Goal: Task Accomplishment & Management: Manage account settings

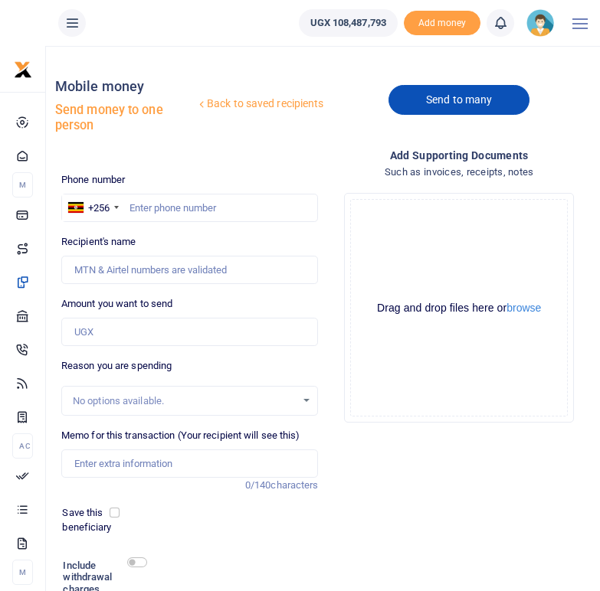
click at [458, 95] on link "Send to many" at bounding box center [458, 100] width 141 height 30
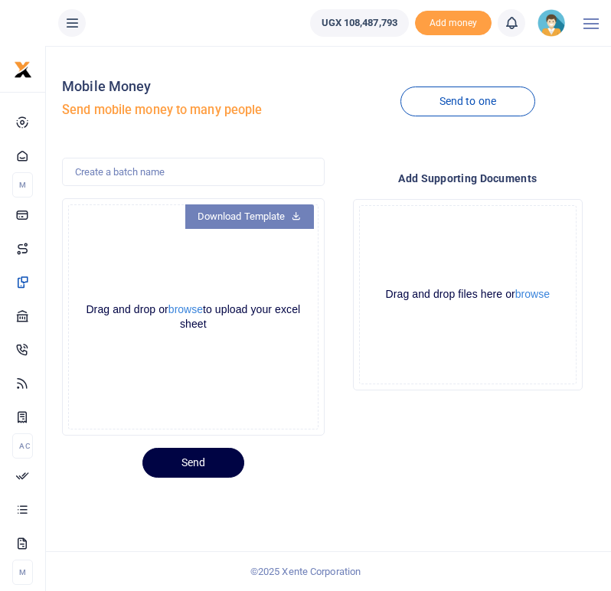
click at [268, 211] on link "Download Template" at bounding box center [249, 217] width 129 height 25
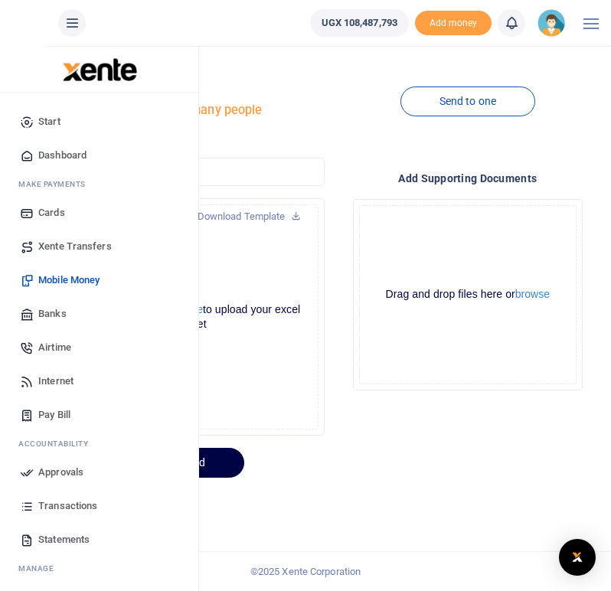
click at [69, 278] on span "Mobile Money" at bounding box center [68, 280] width 61 height 15
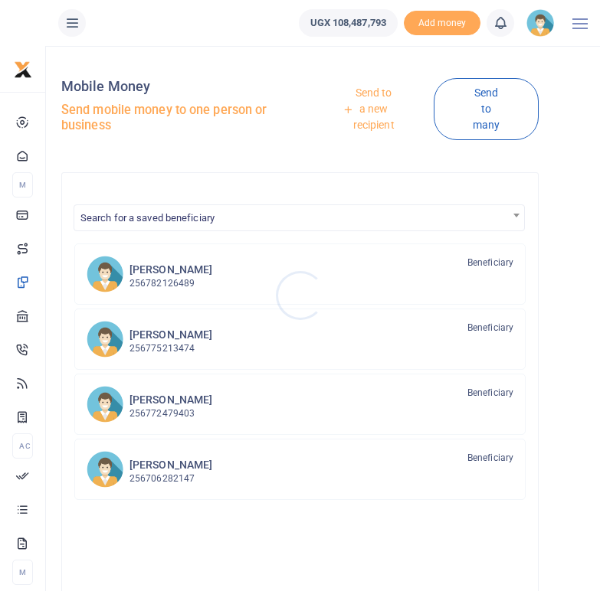
click at [377, 110] on div at bounding box center [300, 295] width 600 height 591
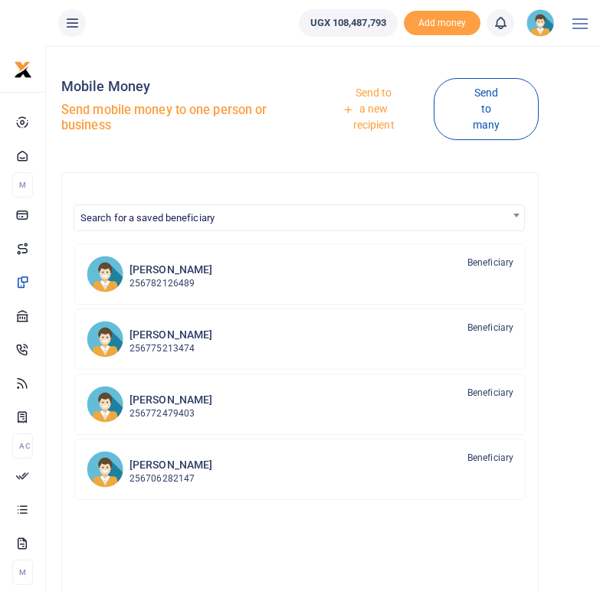
click at [370, 114] on link "Send to a new recipient" at bounding box center [368, 110] width 130 height 60
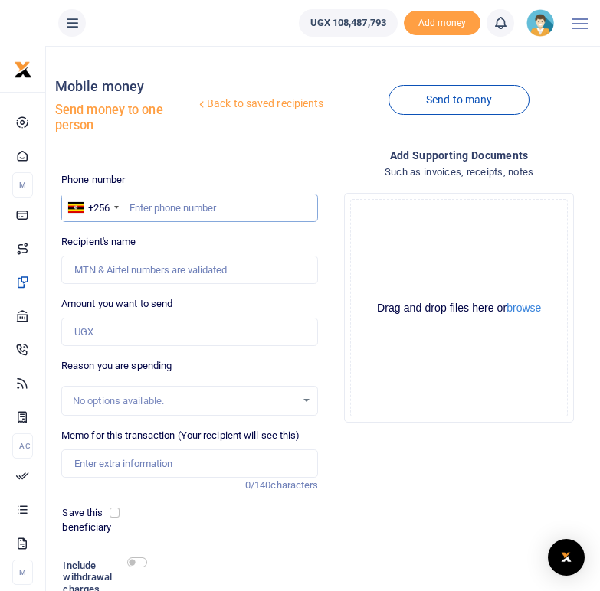
click at [140, 207] on input "text" at bounding box center [189, 208] width 257 height 29
type input "0764331697"
type input "Allen Kyarikunda"
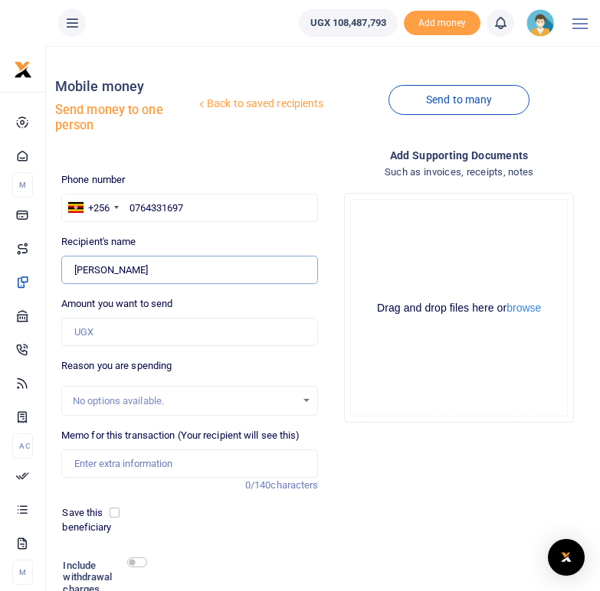
drag, startPoint x: 149, startPoint y: 269, endPoint x: 74, endPoint y: 264, distance: 76.0
click at [74, 264] on input "Found" at bounding box center [189, 270] width 257 height 29
click at [192, 208] on input "0764331697" at bounding box center [189, 208] width 257 height 29
type input "07643316"
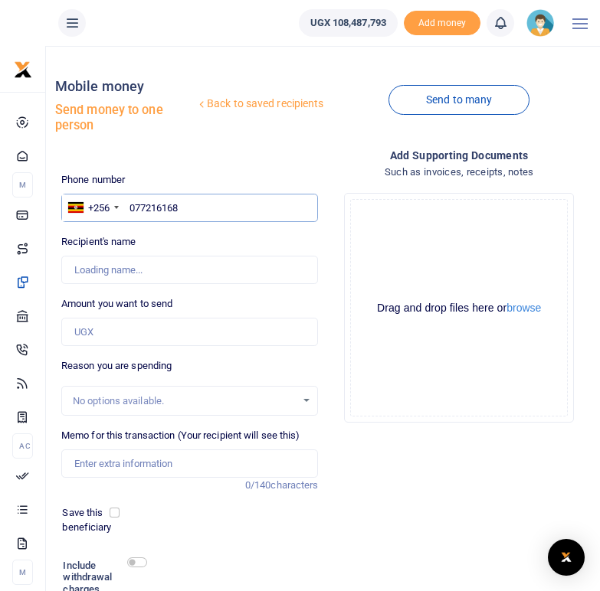
type input "0772161689"
type input "Pontius Adriko"
type input "0772161689"
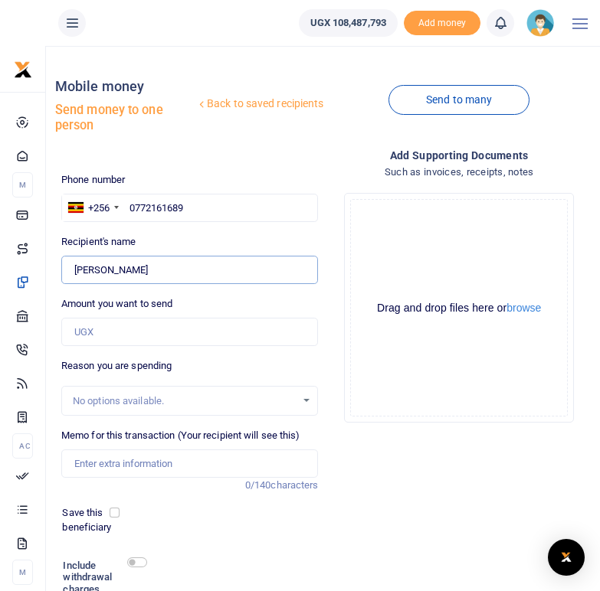
drag, startPoint x: 146, startPoint y: 269, endPoint x: 70, endPoint y: 265, distance: 75.9
click at [70, 265] on input "Found" at bounding box center [189, 270] width 257 height 29
click at [94, 329] on input "Amount you want to send" at bounding box center [189, 332] width 257 height 29
type input "60,000"
click at [210, 362] on div "Reason you are spending No options available." at bounding box center [189, 387] width 257 height 57
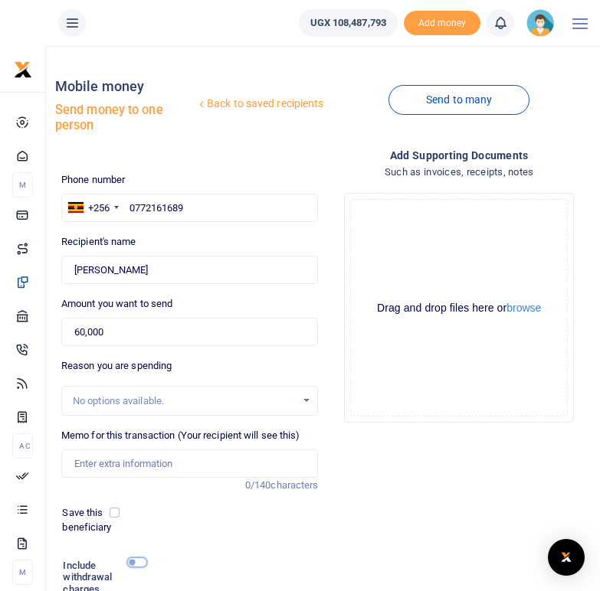
click at [136, 562] on input "checkbox" at bounding box center [137, 563] width 20 height 10
checkbox input "true"
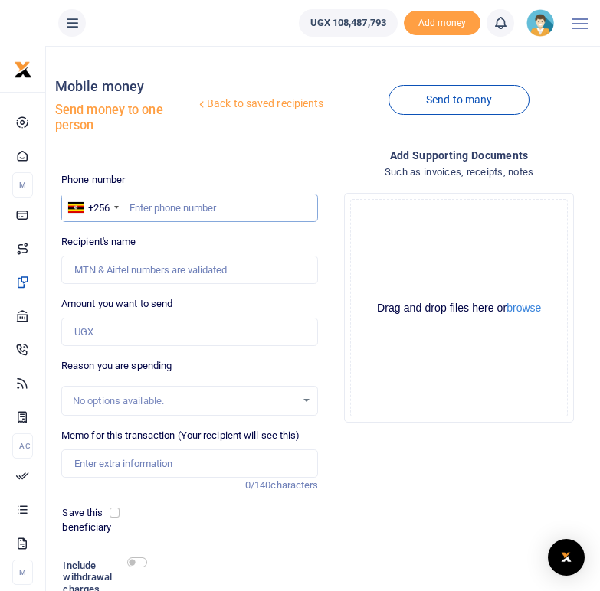
click at [165, 215] on input "text" at bounding box center [189, 208] width 257 height 29
type input "0772161689"
type input "[PERSON_NAME]"
type input "0772161689"
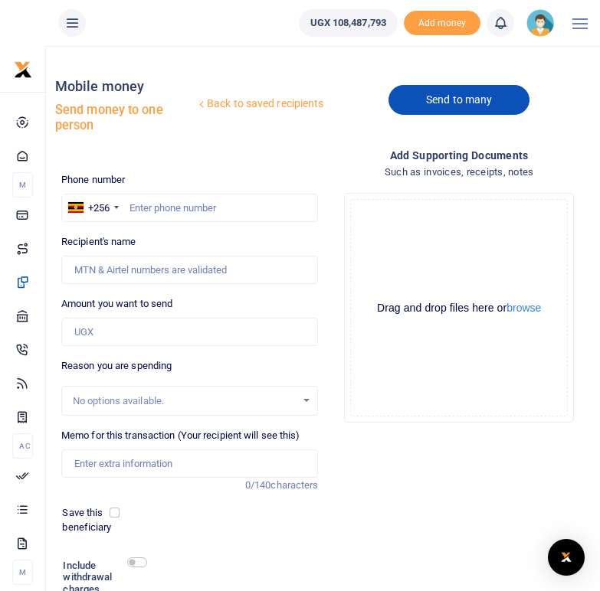
click at [437, 100] on link "Send to many" at bounding box center [458, 100] width 141 height 30
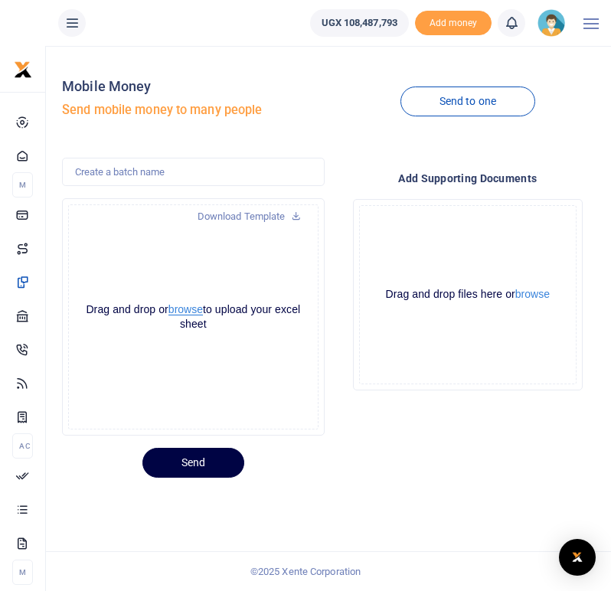
click at [183, 314] on button "browse" at bounding box center [186, 309] width 34 height 11
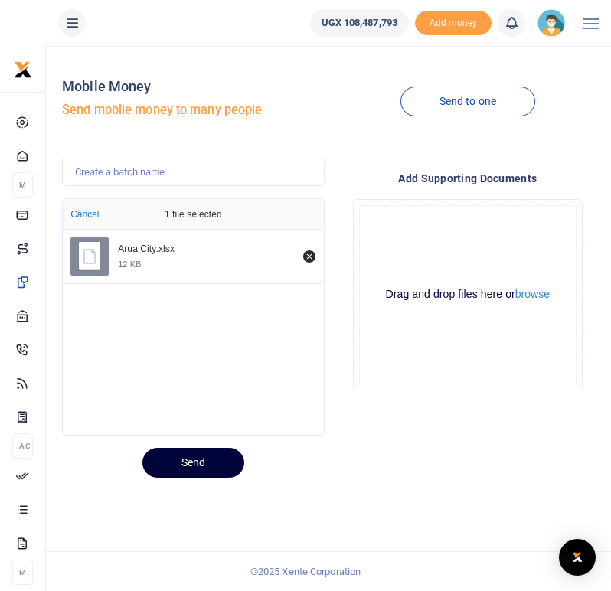
click at [202, 462] on button "Send" at bounding box center [194, 463] width 102 height 30
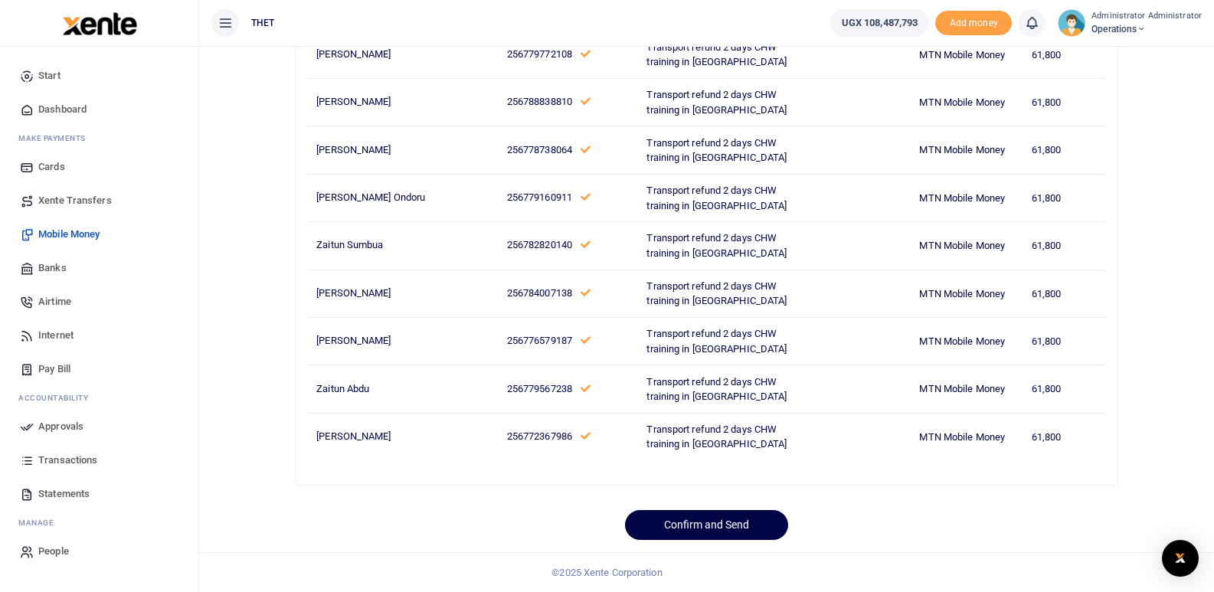
scroll to position [2517, 0]
click at [611, 526] on button "Confirm and Send" at bounding box center [706, 525] width 163 height 30
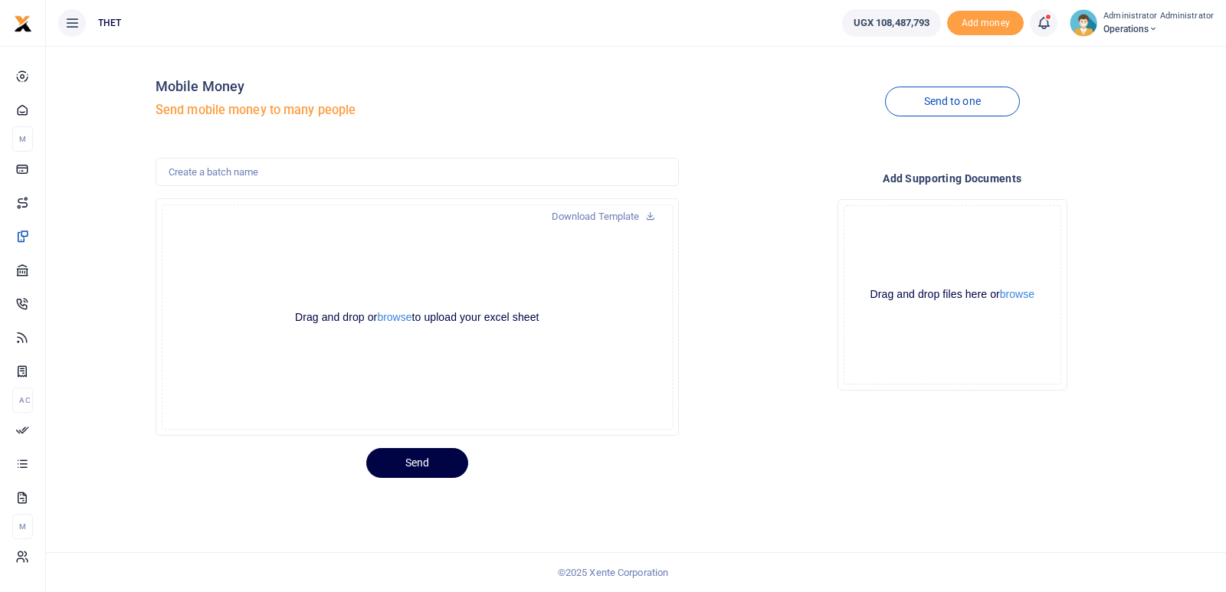
click at [1051, 23] on span at bounding box center [1051, 23] width 0 height 0
click at [952, 110] on small "You have 44 awaiting for your to act on" at bounding box center [950, 115] width 152 height 11
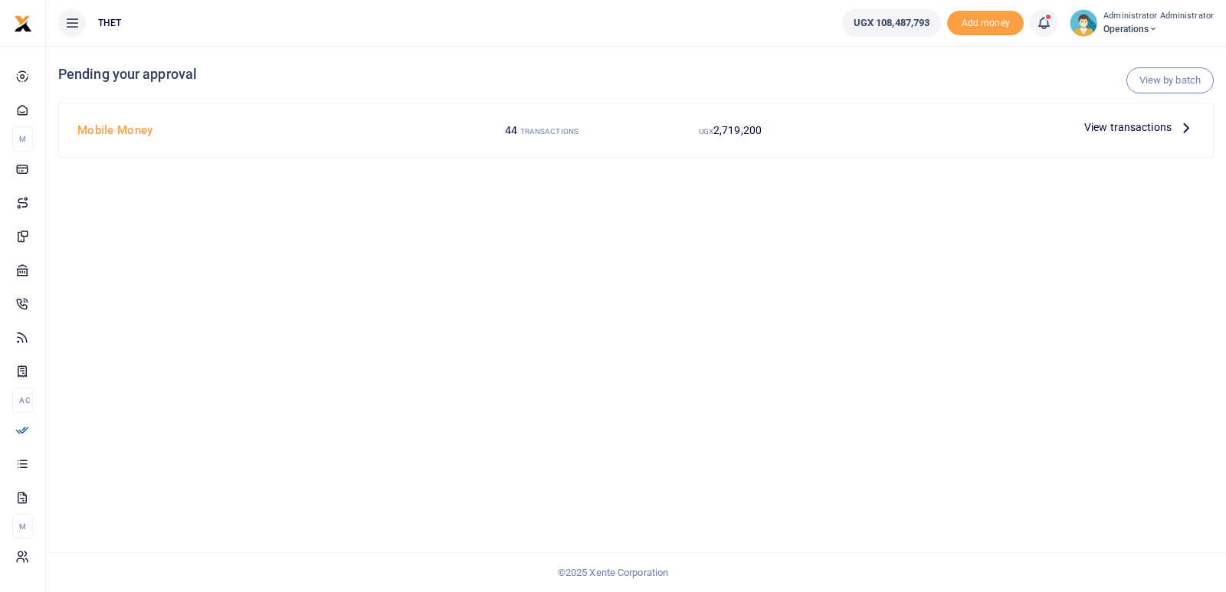
click at [1185, 130] on icon at bounding box center [1186, 127] width 17 height 17
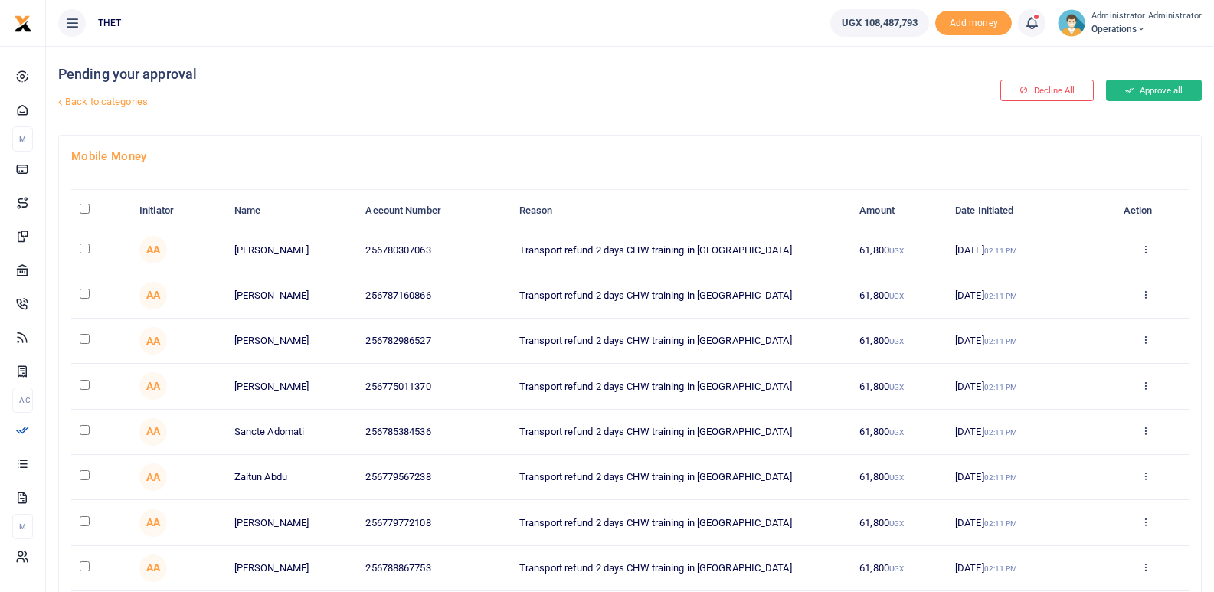
click at [1133, 87] on button "Approve all" at bounding box center [1154, 90] width 96 height 21
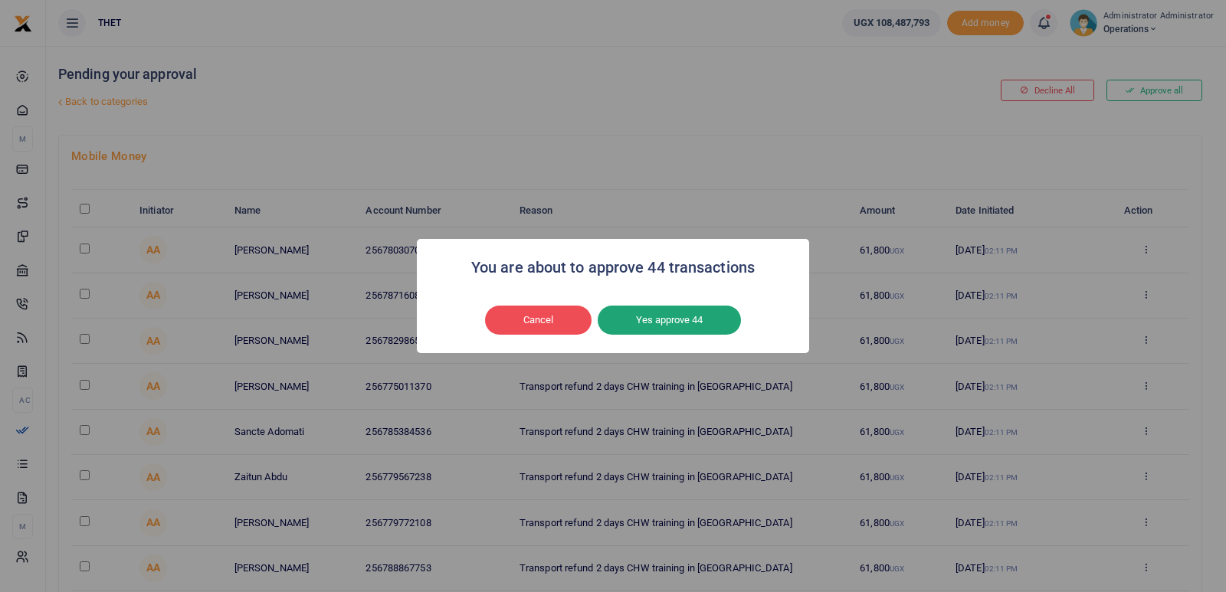
click at [653, 323] on button "Yes approve 44" at bounding box center [669, 320] width 143 height 29
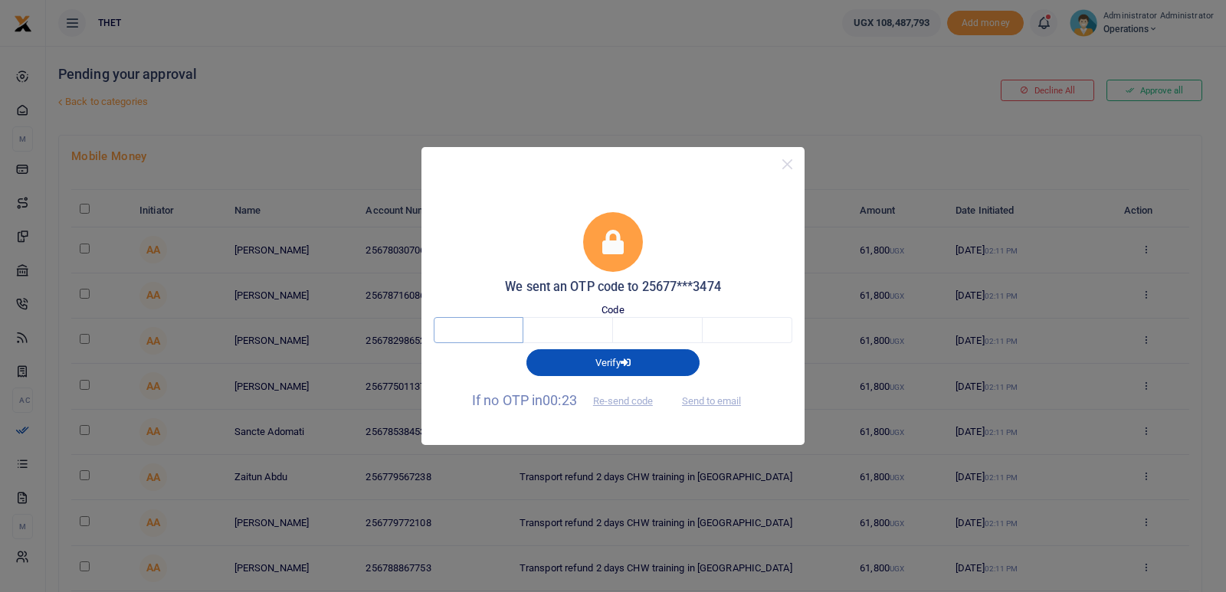
click at [468, 332] on input "text" at bounding box center [479, 330] width 90 height 26
type input "8"
type input "1"
type input "7"
type input "2"
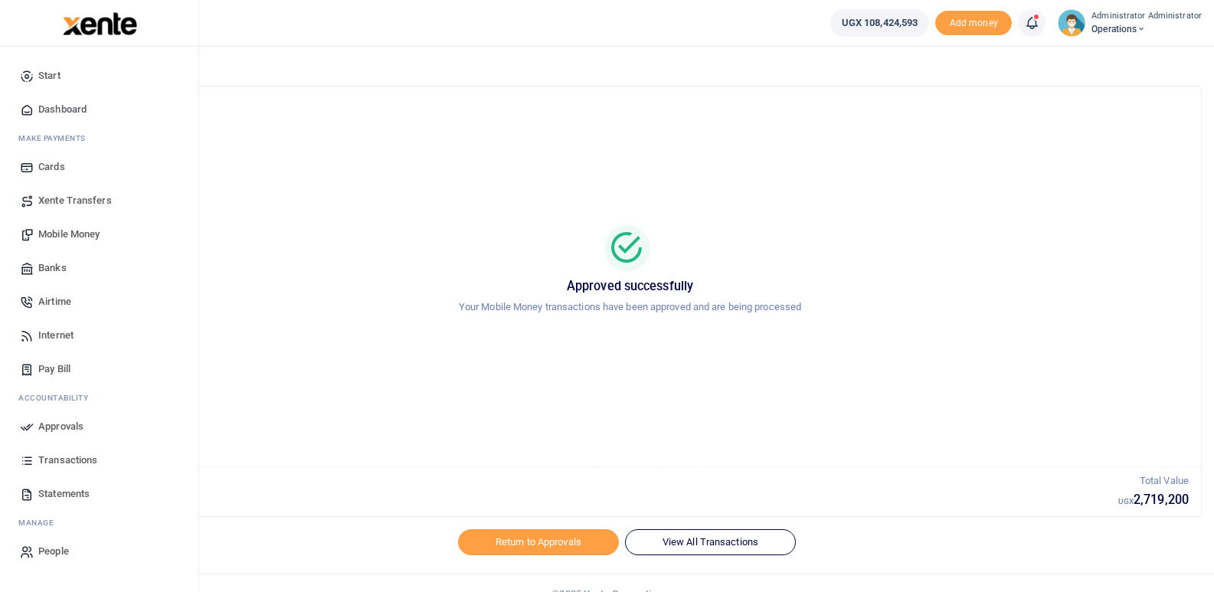
click at [73, 234] on span "Mobile Money" at bounding box center [68, 234] width 61 height 15
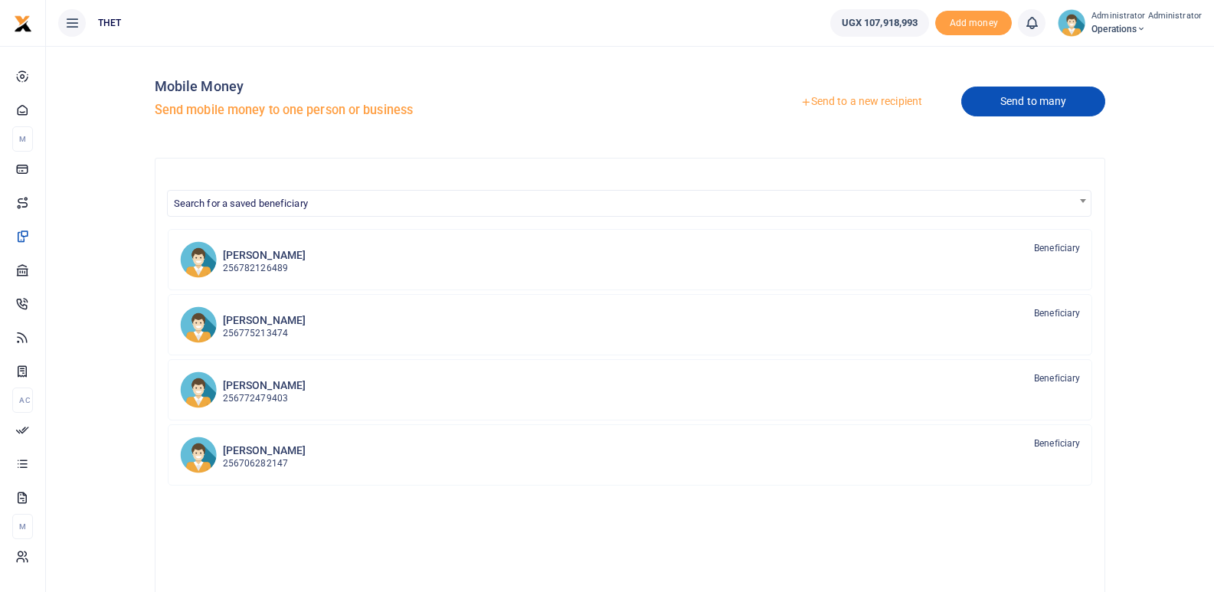
click at [1021, 98] on link "Send to many" at bounding box center [1034, 102] width 144 height 30
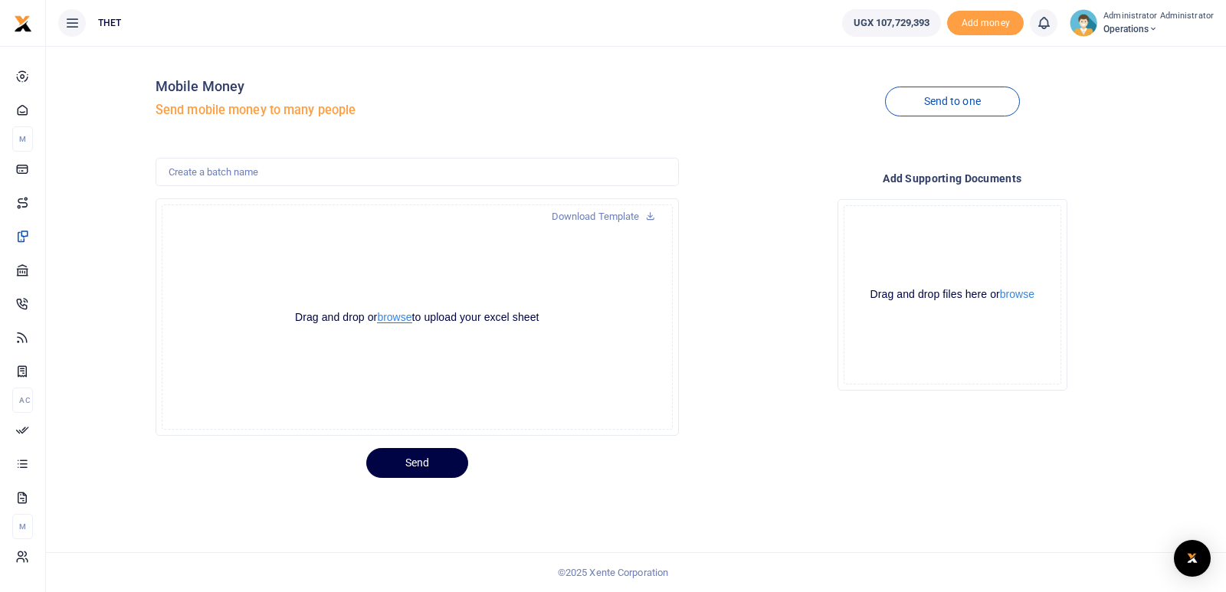
click at [397, 321] on button "browse" at bounding box center [394, 317] width 34 height 11
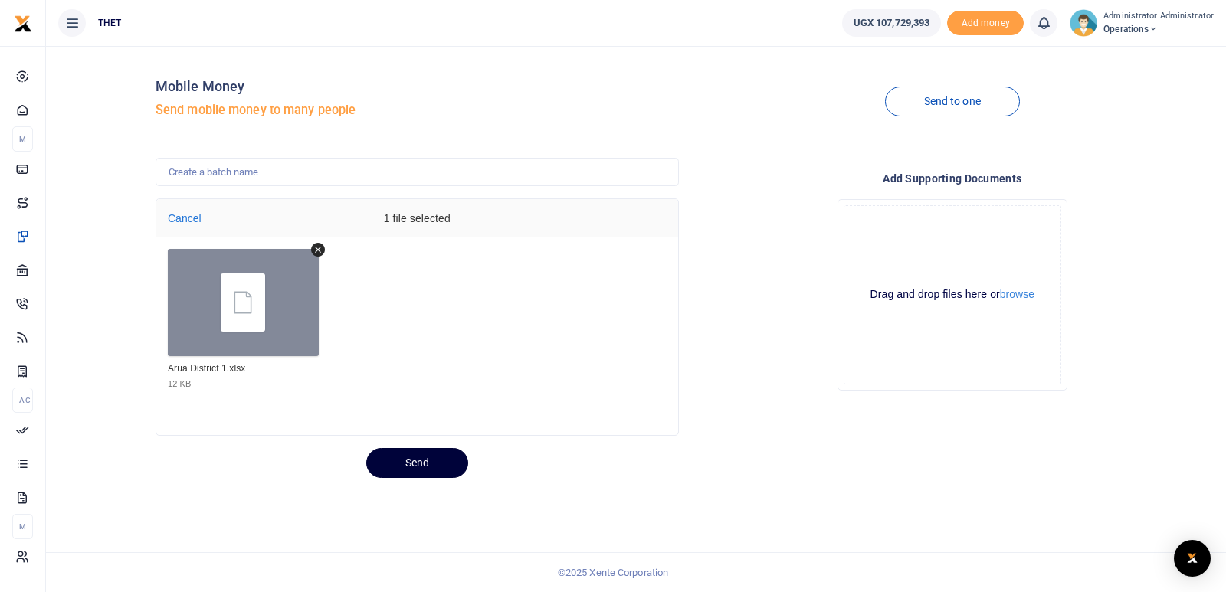
click at [427, 463] on button "Send" at bounding box center [417, 463] width 102 height 30
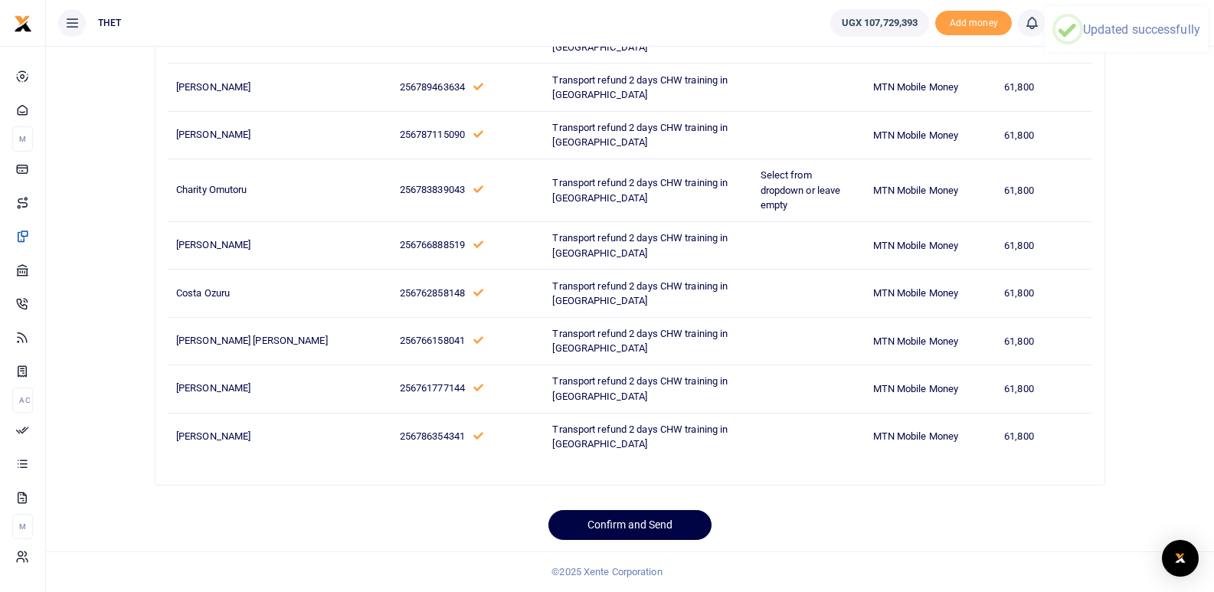
scroll to position [2502, 0]
click at [656, 523] on button "Confirm and Send" at bounding box center [630, 525] width 163 height 30
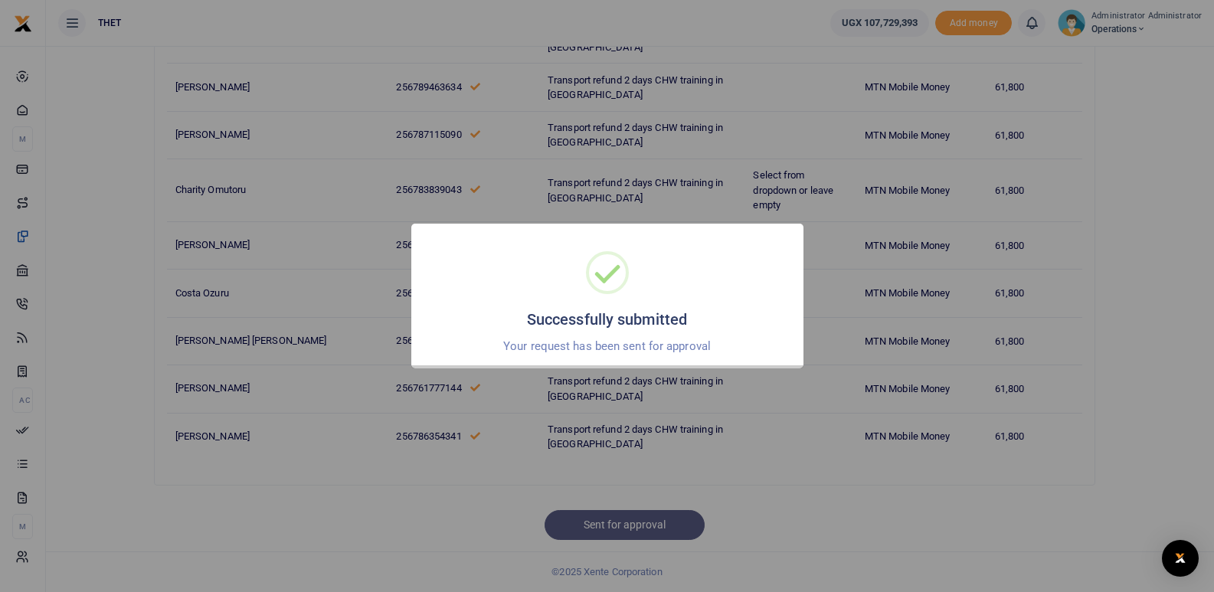
scroll to position [1845, 0]
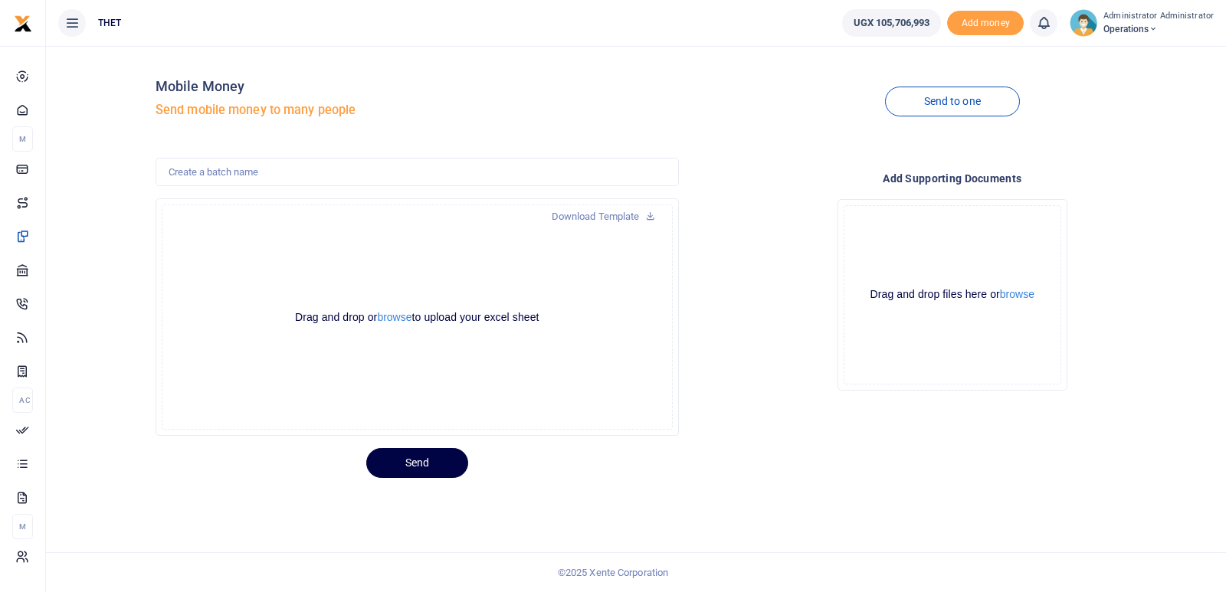
click at [1047, 19] on icon at bounding box center [1043, 23] width 15 height 17
click at [942, 110] on small "You have no new notification" at bounding box center [930, 108] width 113 height 11
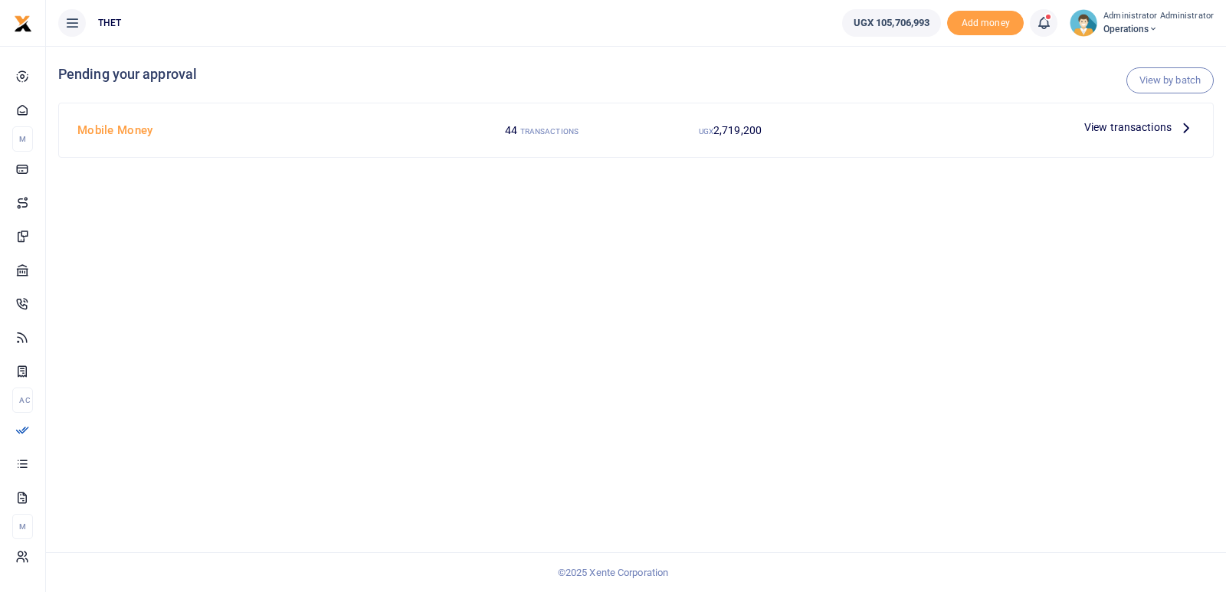
click at [1185, 125] on icon at bounding box center [1186, 127] width 17 height 17
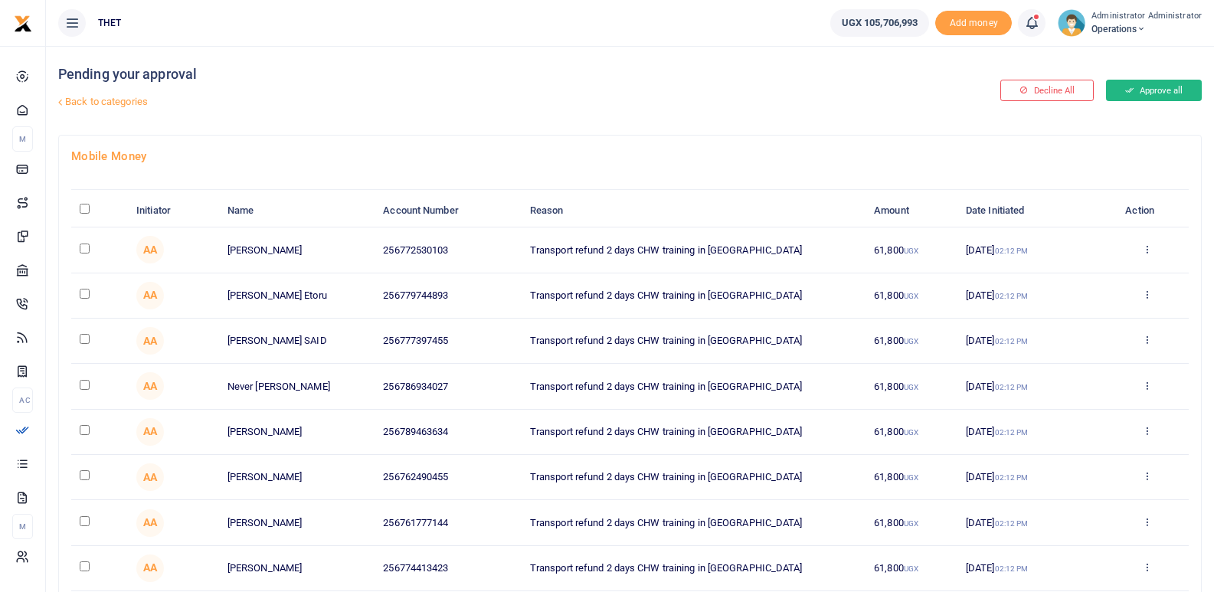
click at [1156, 97] on button "Approve all" at bounding box center [1154, 90] width 96 height 21
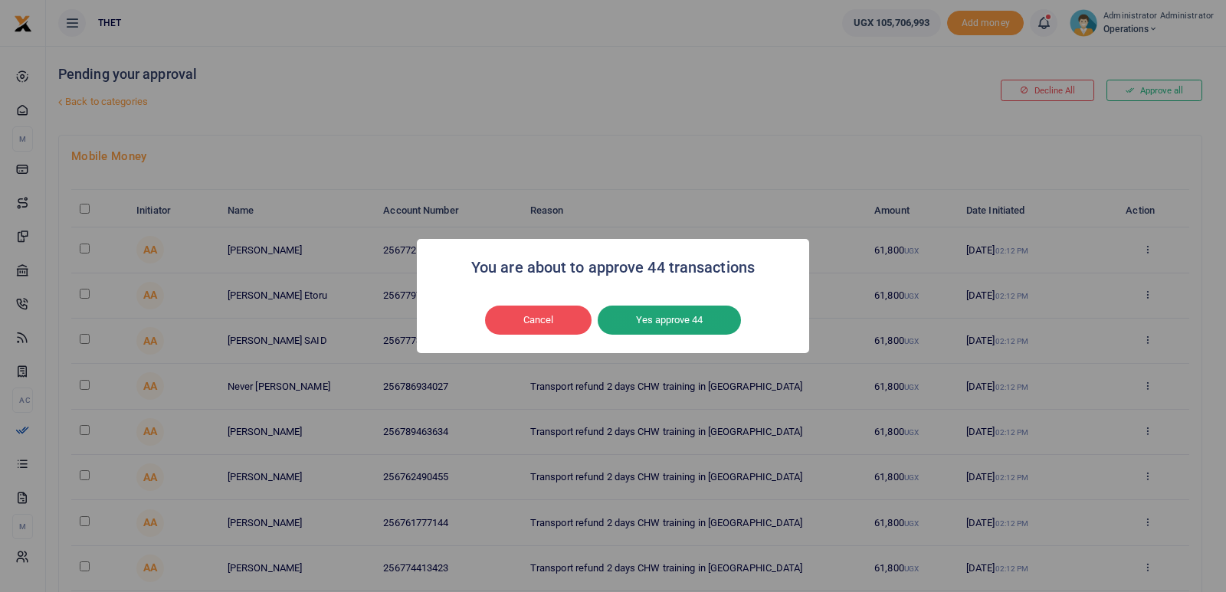
click at [687, 321] on button "Yes approve 44" at bounding box center [669, 320] width 143 height 29
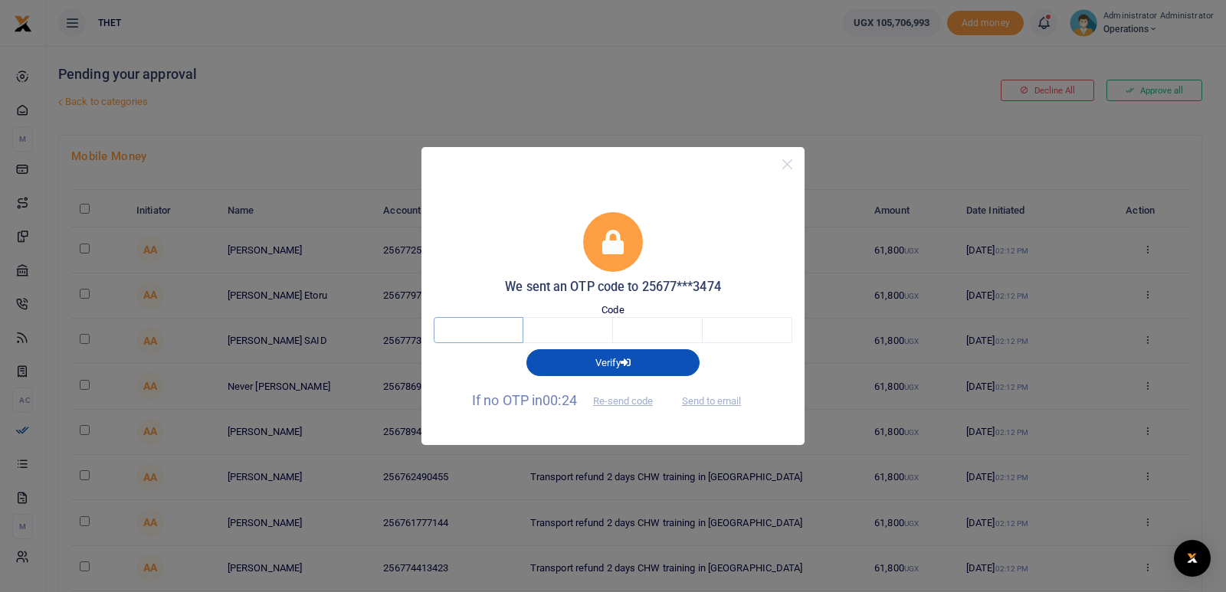
click at [490, 323] on input "text" at bounding box center [479, 330] width 90 height 26
type input "4"
type input "7"
type input "4"
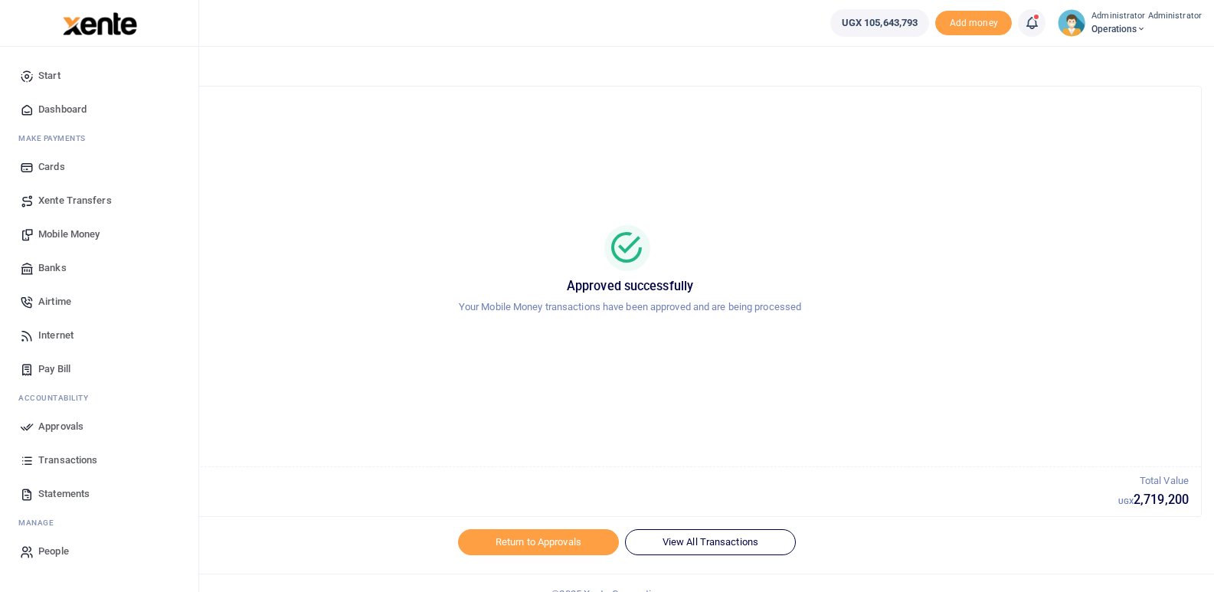
click at [51, 233] on span "Mobile Money" at bounding box center [68, 234] width 61 height 15
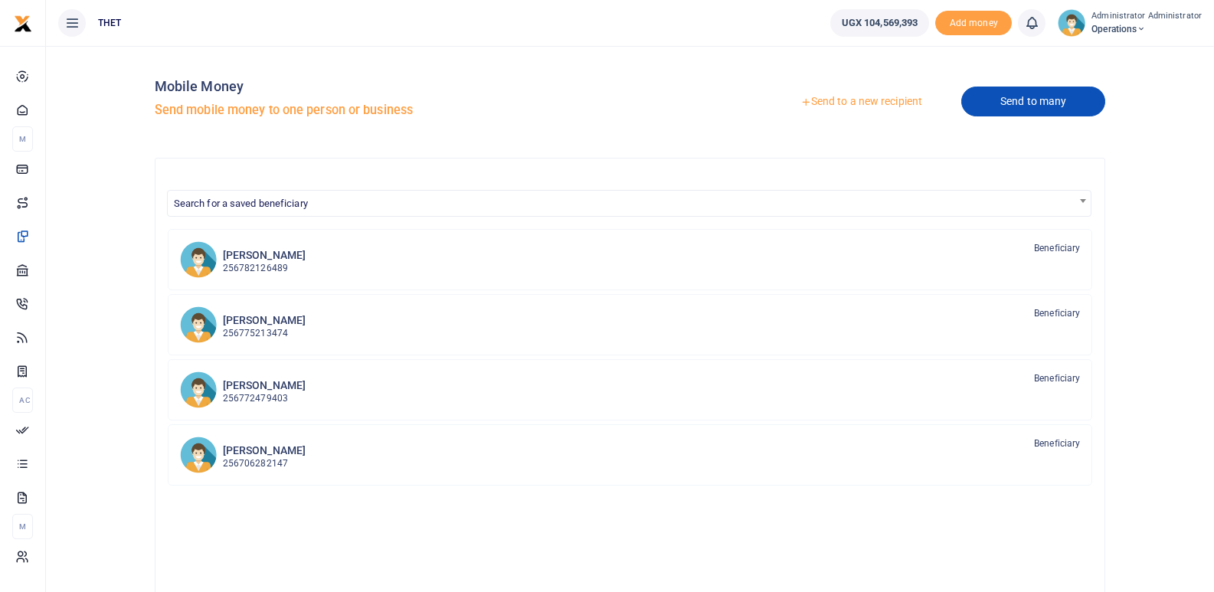
click at [1021, 103] on link "Send to many" at bounding box center [1034, 102] width 144 height 30
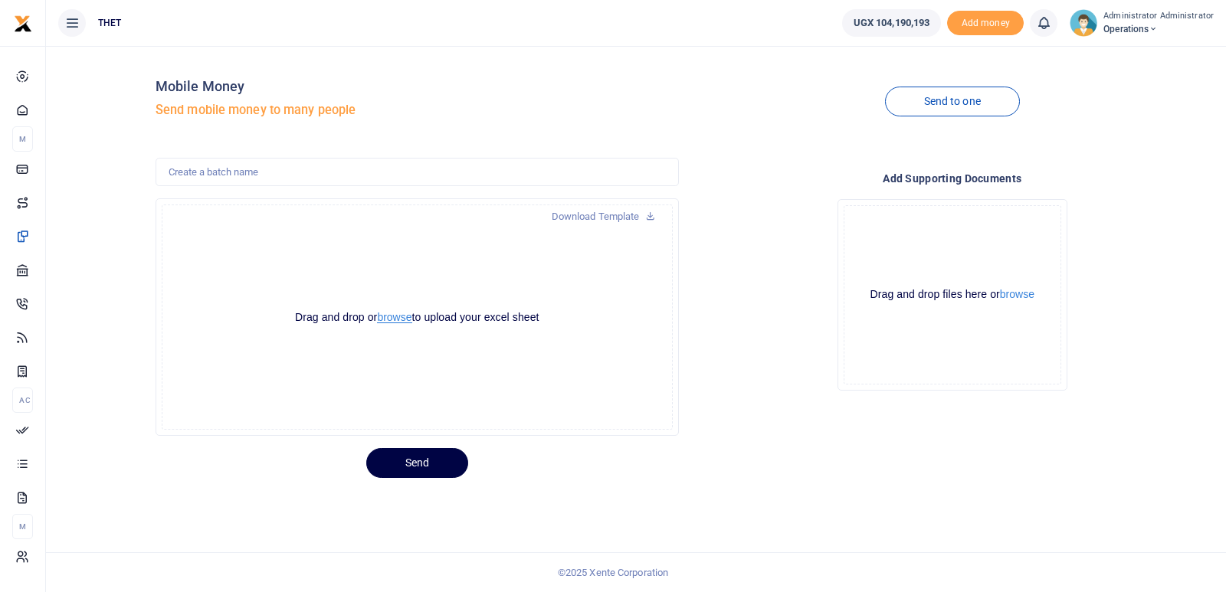
click at [400, 319] on button "browse" at bounding box center [394, 317] width 34 height 11
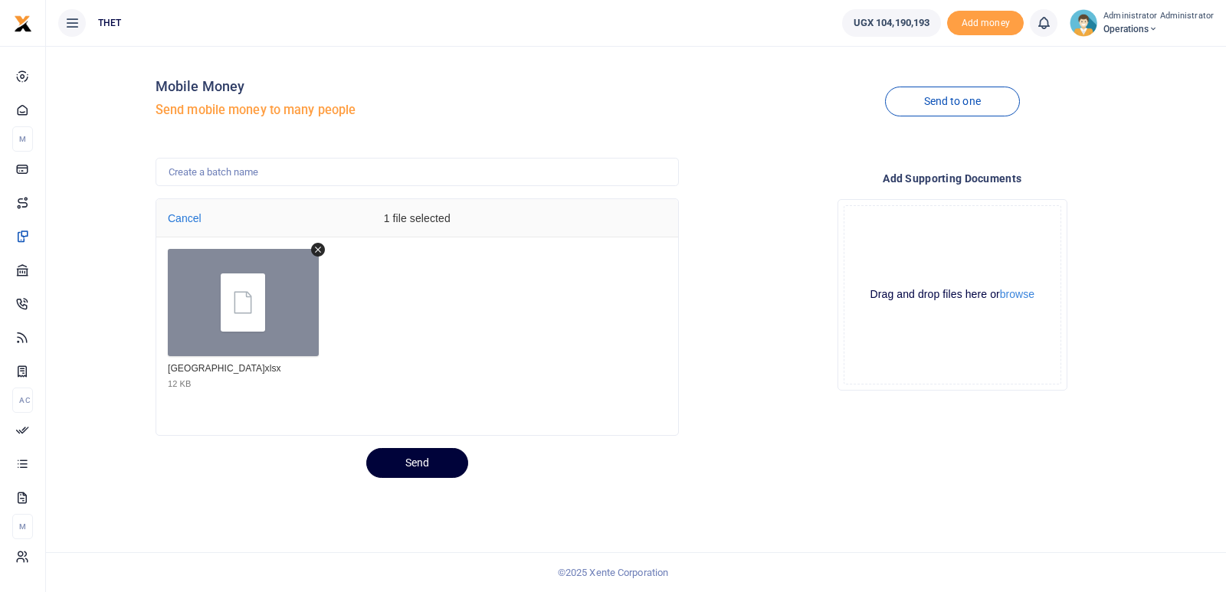
click at [418, 457] on button "Send" at bounding box center [417, 463] width 102 height 30
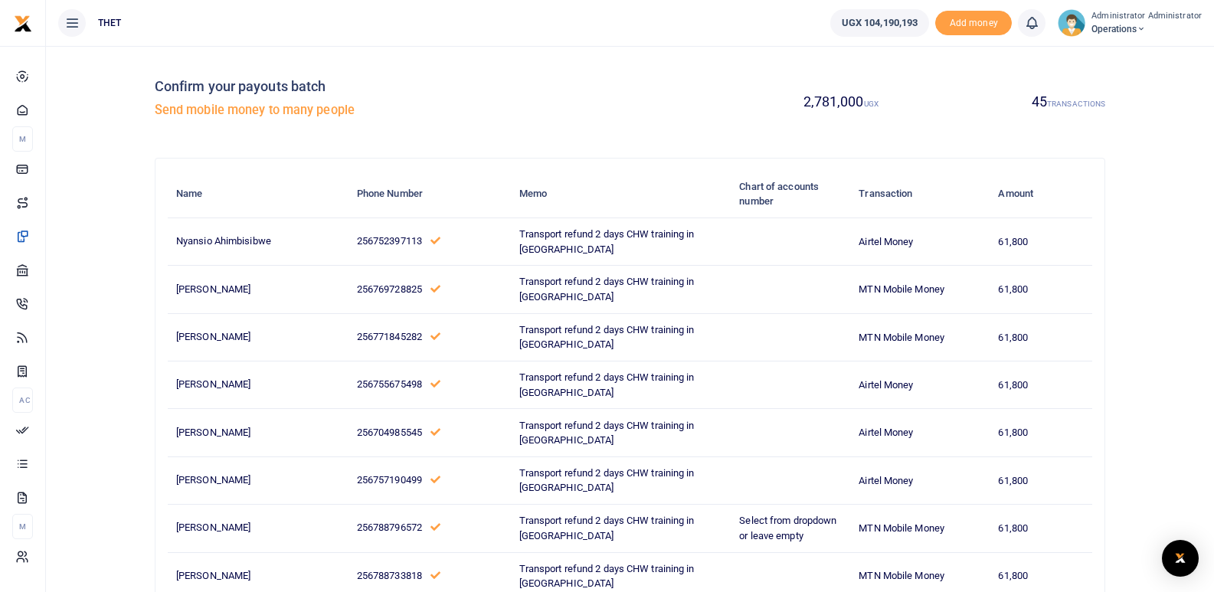
click at [498, 97] on div "Confirm your payouts batch Send mobile money to many people" at bounding box center [390, 101] width 470 height 87
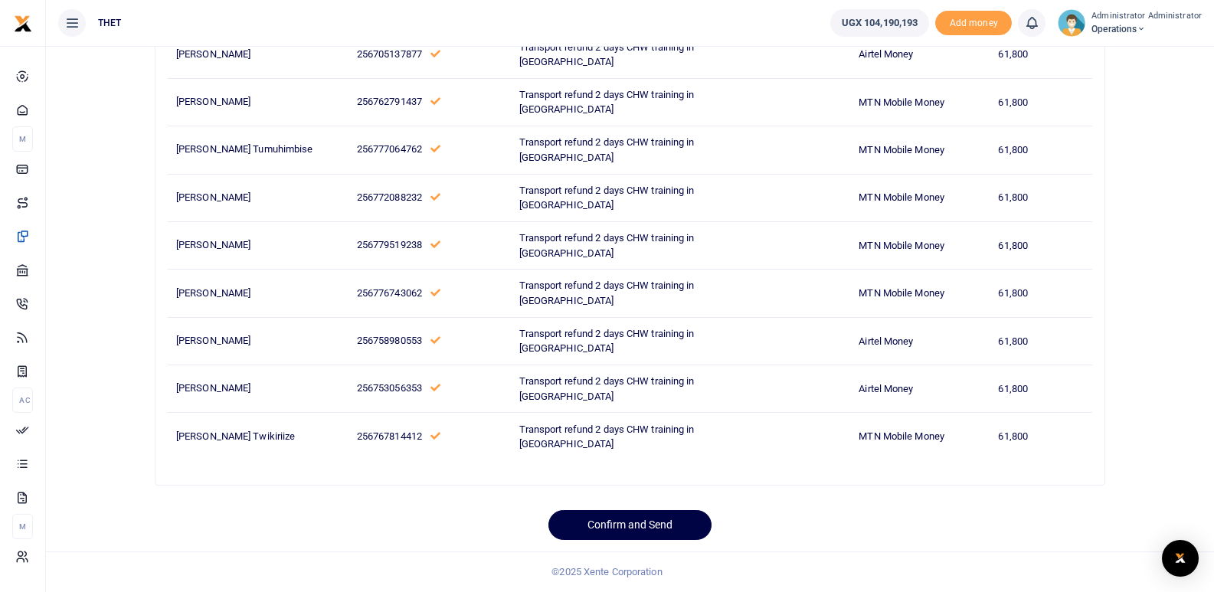
scroll to position [2565, 0]
click at [621, 520] on button "Confirm and Send" at bounding box center [630, 525] width 163 height 30
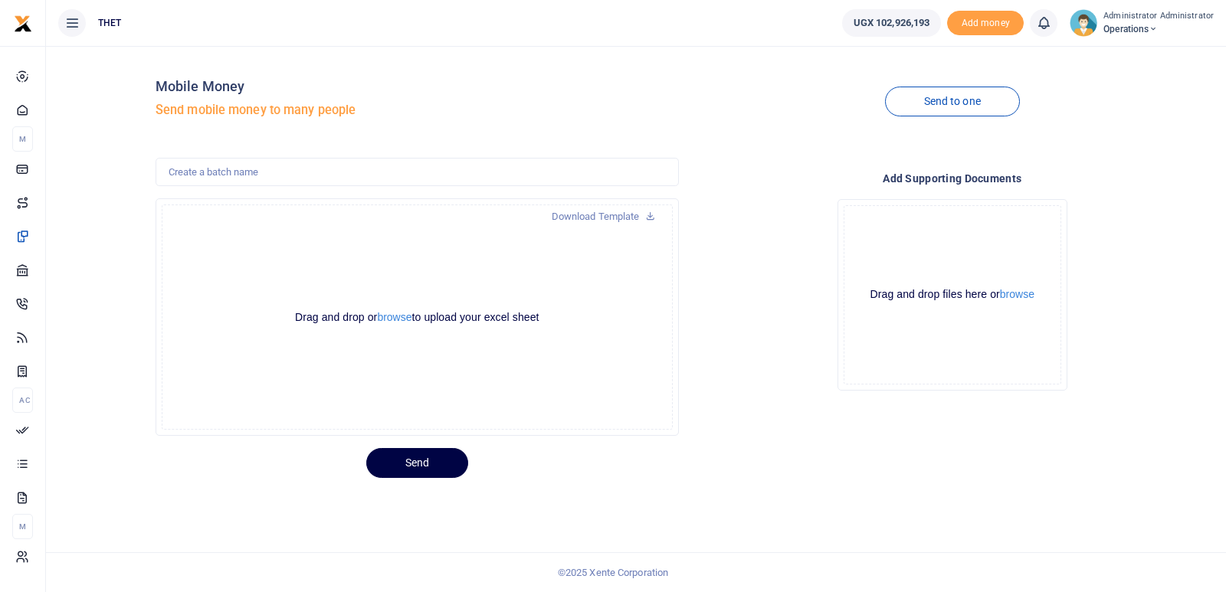
click at [1050, 25] on icon at bounding box center [1043, 23] width 15 height 17
click at [936, 104] on small "You have no new notification" at bounding box center [930, 108] width 113 height 11
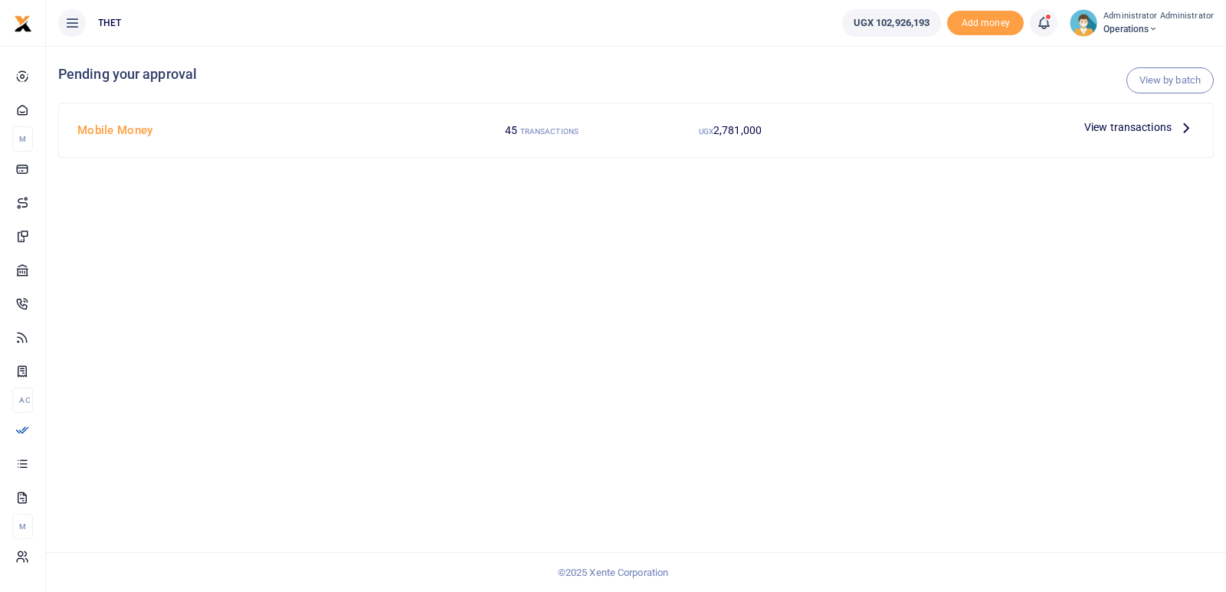
click at [1186, 128] on icon at bounding box center [1186, 127] width 17 height 17
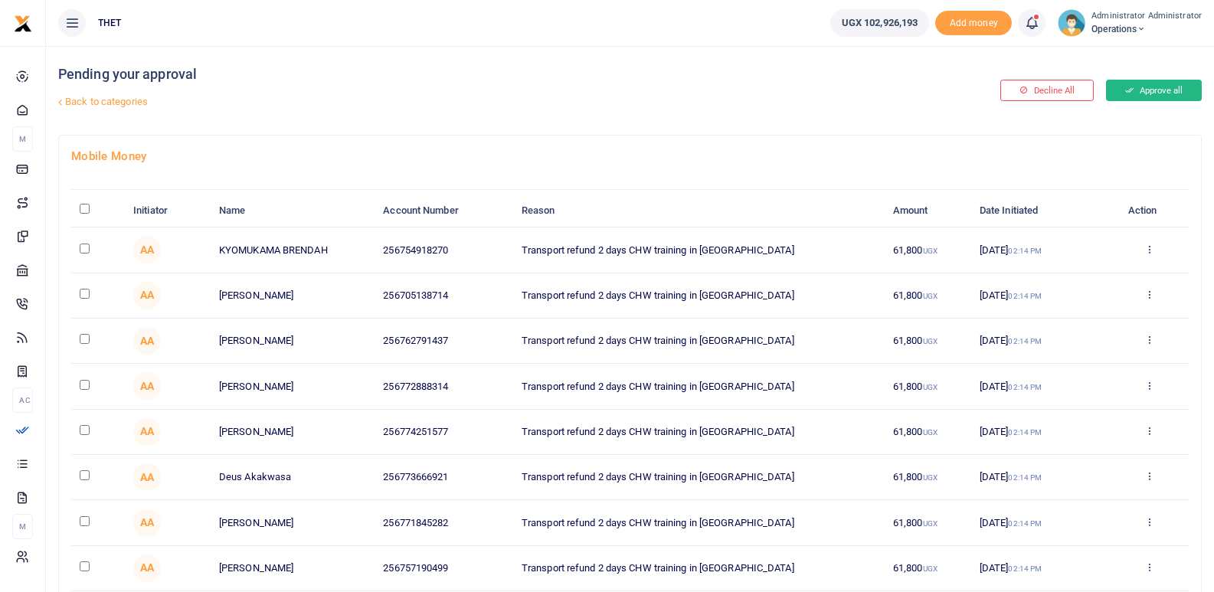
click at [1145, 92] on button "Approve all" at bounding box center [1154, 90] width 96 height 21
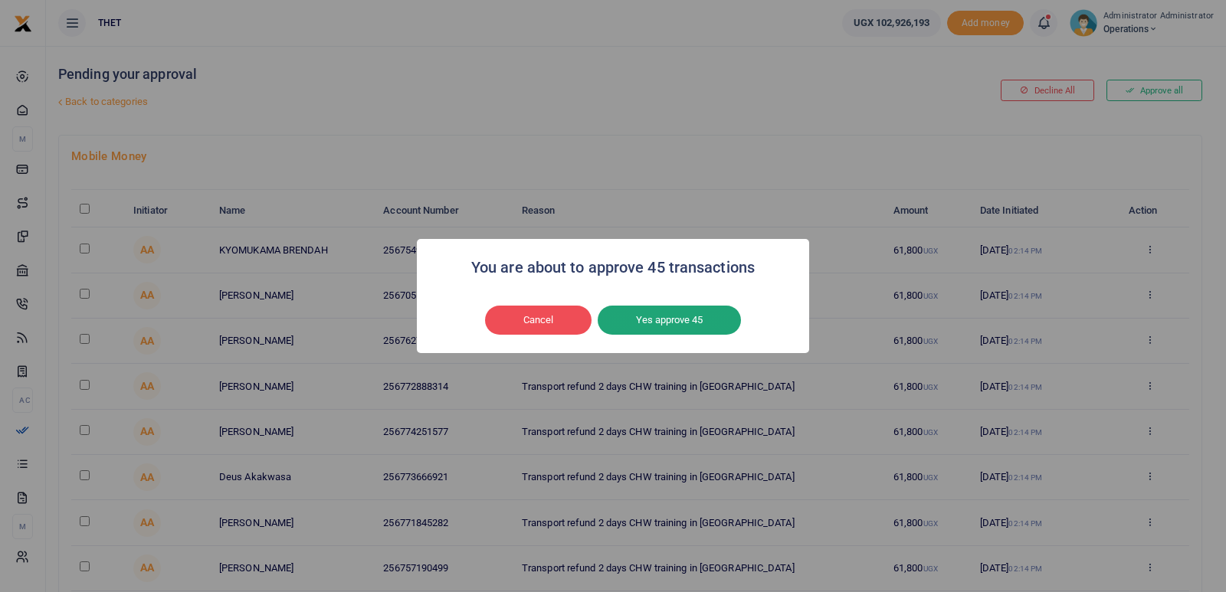
click at [659, 318] on button "Yes approve 45" at bounding box center [669, 320] width 143 height 29
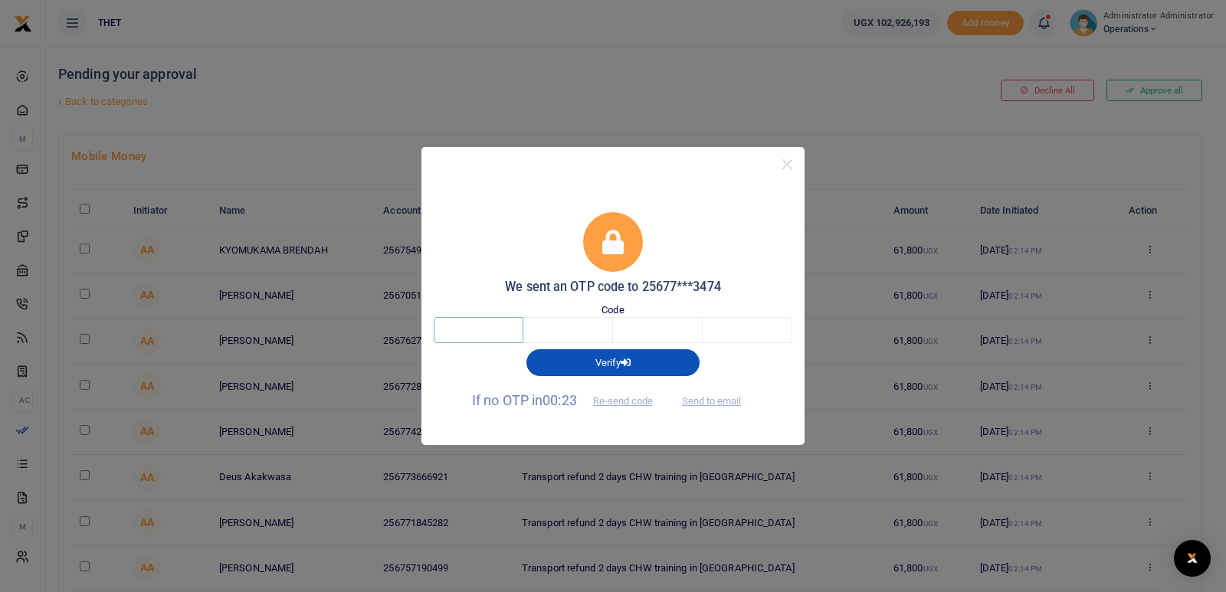
click at [478, 326] on input "text" at bounding box center [479, 330] width 90 height 26
type input "6"
type input "1"
type input "0"
type input "2"
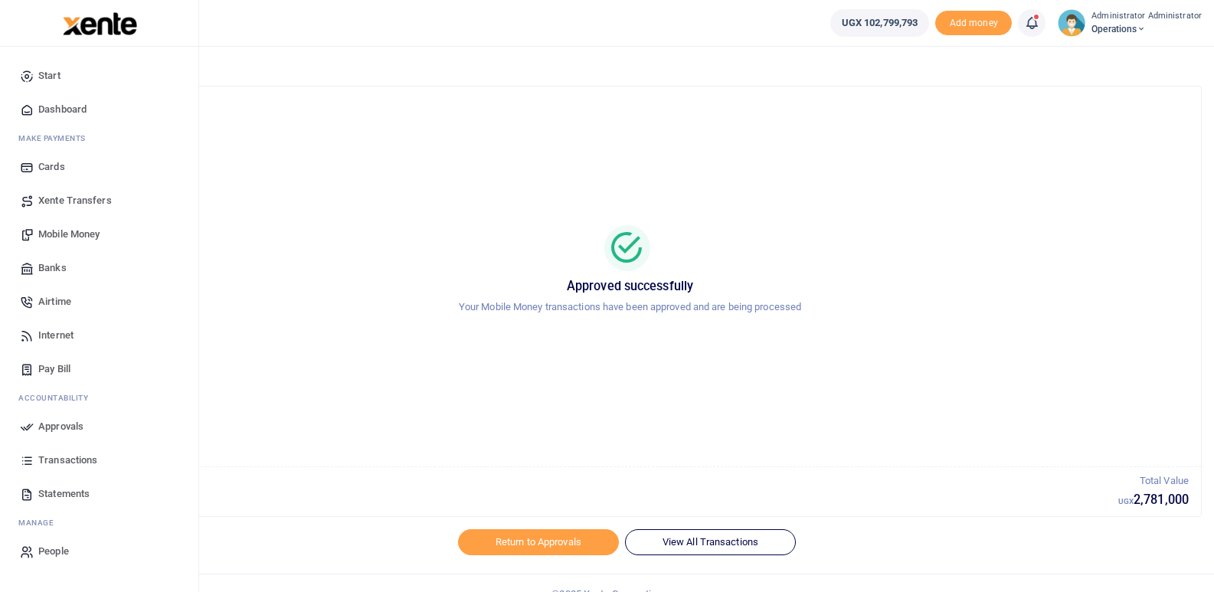
click at [70, 224] on link "Mobile Money" at bounding box center [99, 235] width 174 height 34
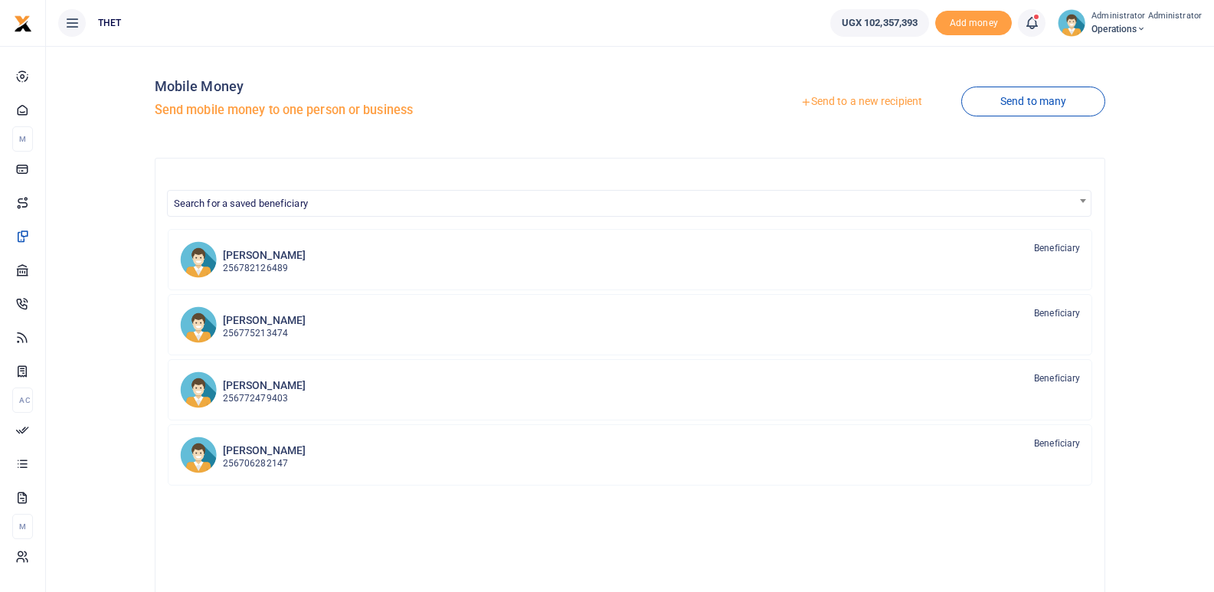
click at [1044, 110] on div at bounding box center [607, 296] width 1214 height 592
click at [1004, 100] on link "Send to many" at bounding box center [1034, 102] width 144 height 30
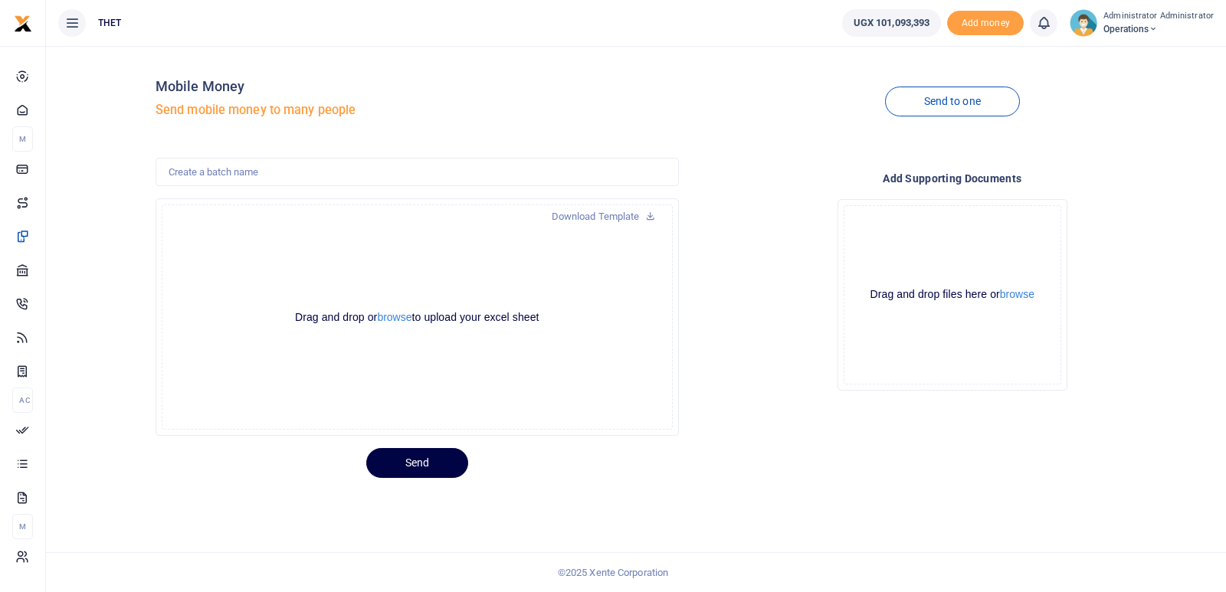
click at [397, 318] on div at bounding box center [613, 296] width 1226 height 592
click at [393, 315] on button "browse" at bounding box center [394, 317] width 34 height 11
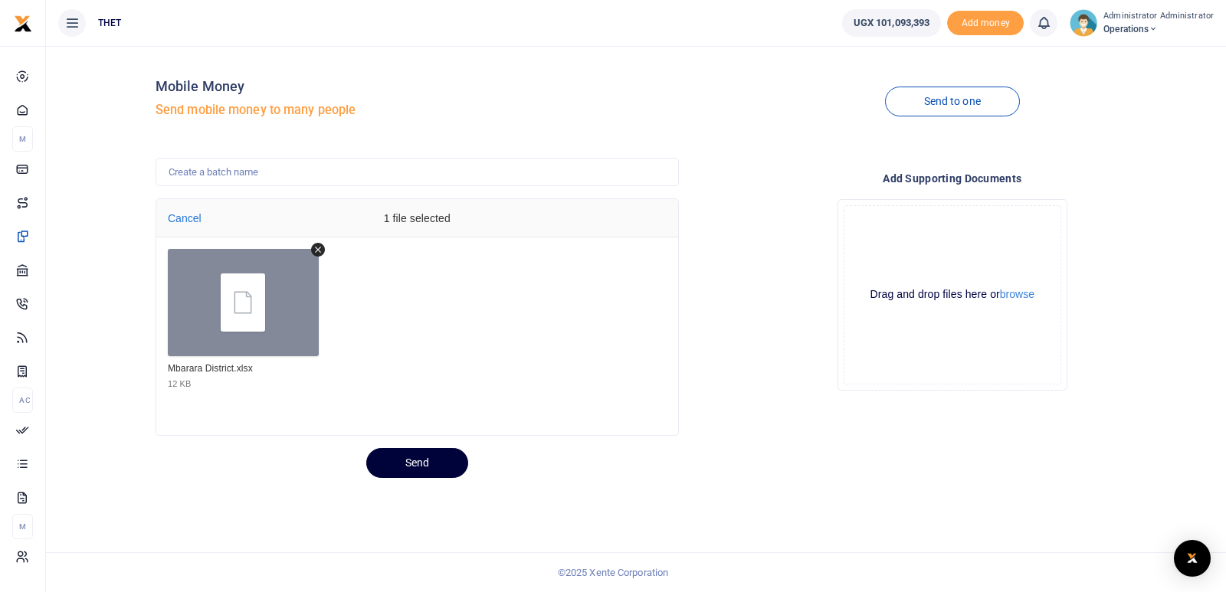
click at [411, 457] on button "Send" at bounding box center [417, 463] width 102 height 30
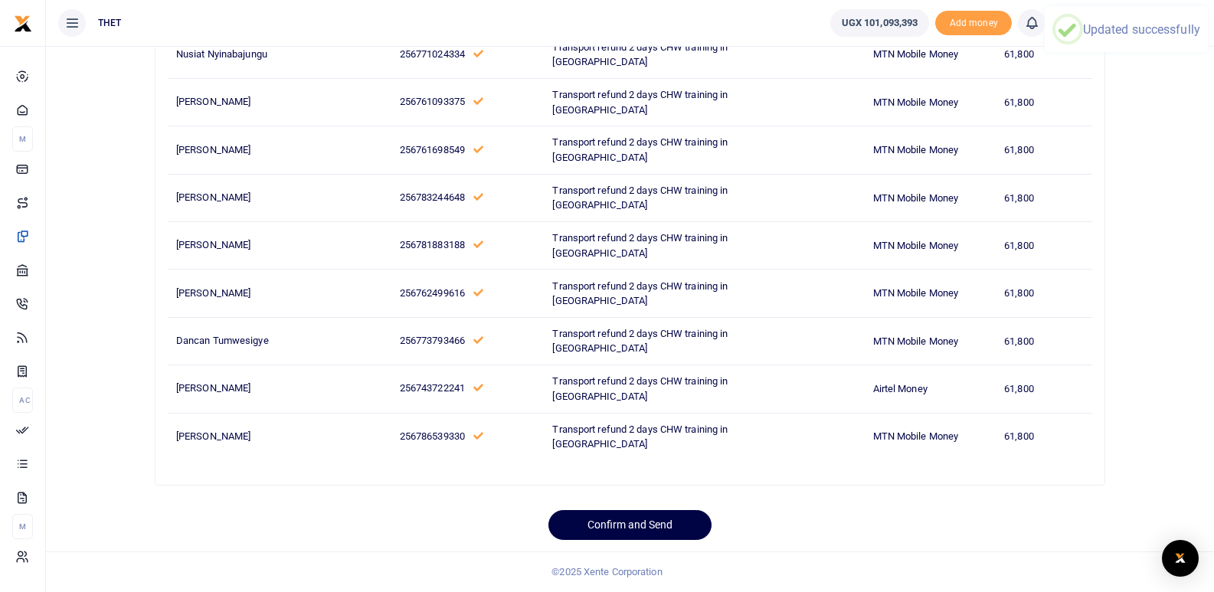
scroll to position [2517, 0]
drag, startPoint x: 1220, startPoint y: 101, endPoint x: 1220, endPoint y: 569, distance: 468.1
click at [636, 523] on button "Confirm and Send" at bounding box center [630, 525] width 163 height 30
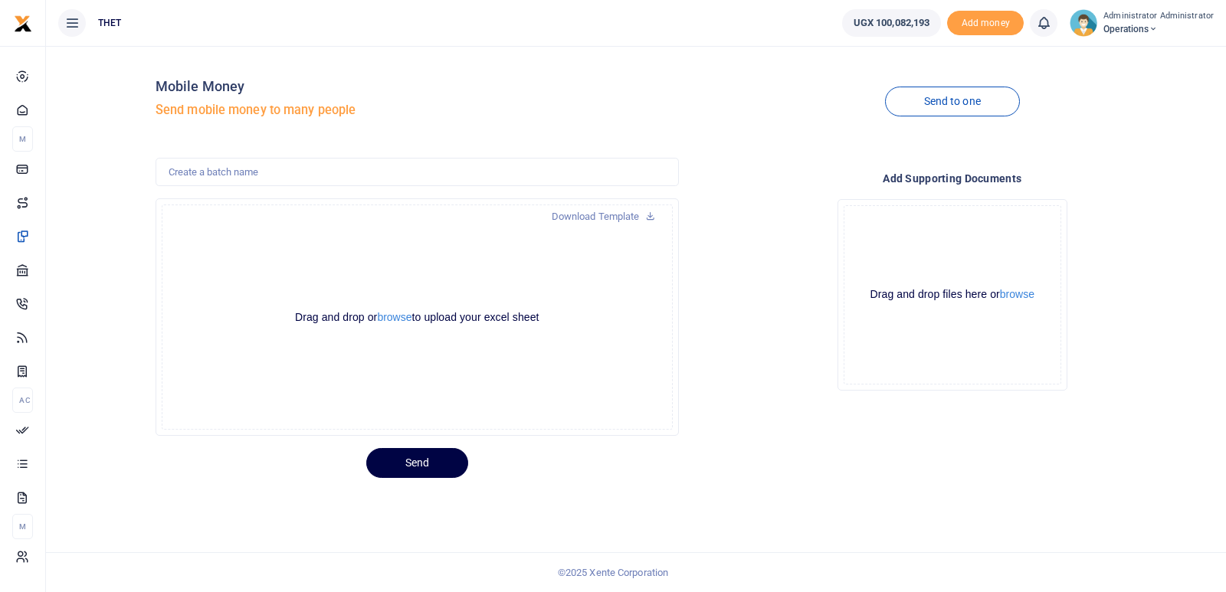
click at [1047, 21] on icon at bounding box center [1043, 23] width 15 height 17
click at [929, 108] on small "You have no new notification" at bounding box center [930, 108] width 113 height 11
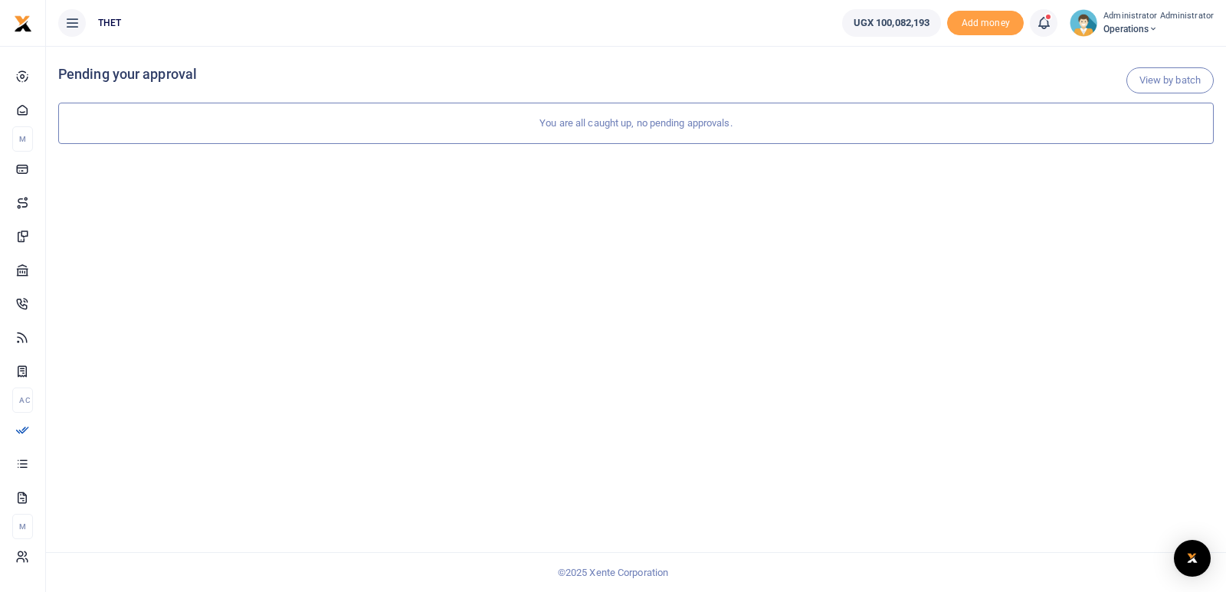
click at [1049, 26] on icon at bounding box center [1043, 23] width 15 height 17
click at [949, 113] on small "You have 44 awaiting for your to act on" at bounding box center [950, 115] width 152 height 11
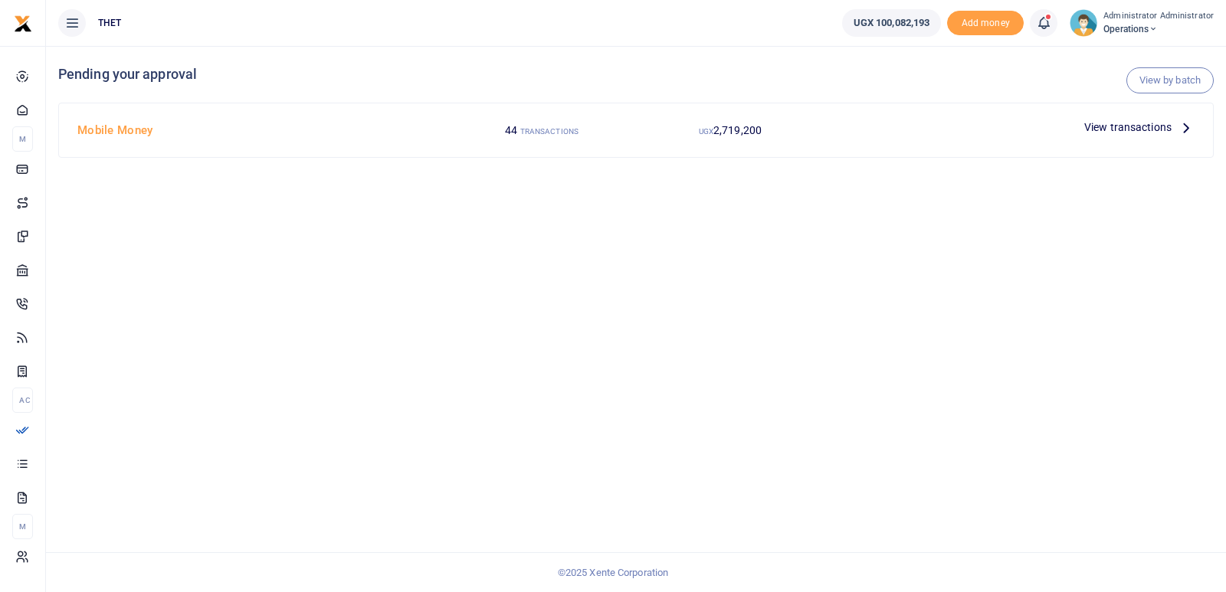
click at [1185, 129] on icon at bounding box center [1186, 127] width 17 height 17
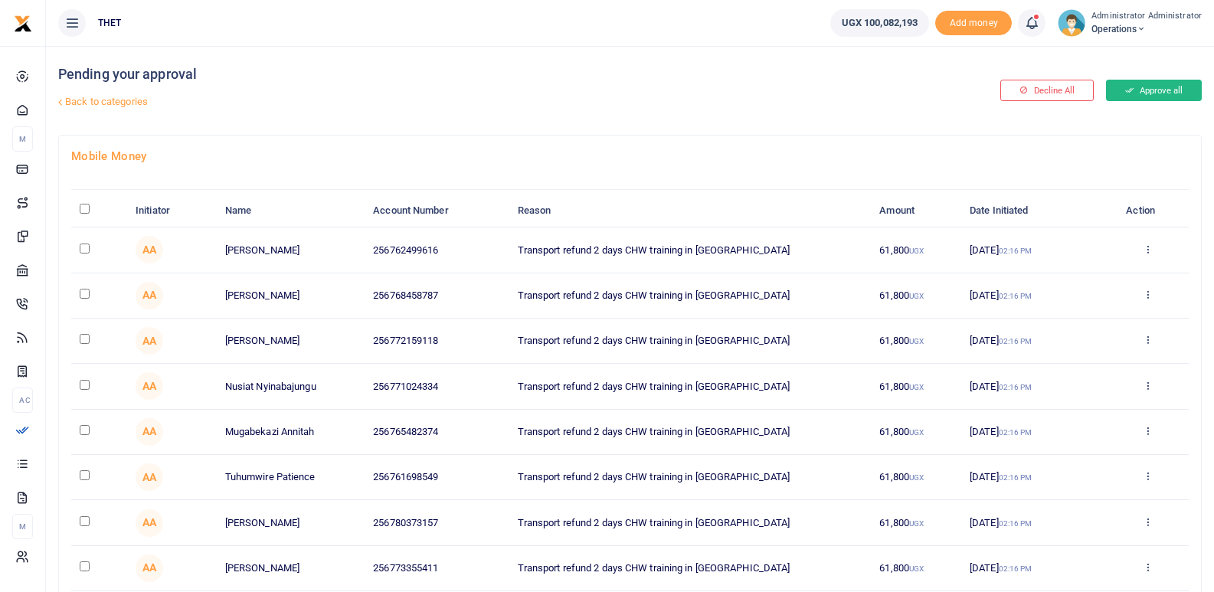
click at [1153, 87] on button "Approve all" at bounding box center [1154, 90] width 96 height 21
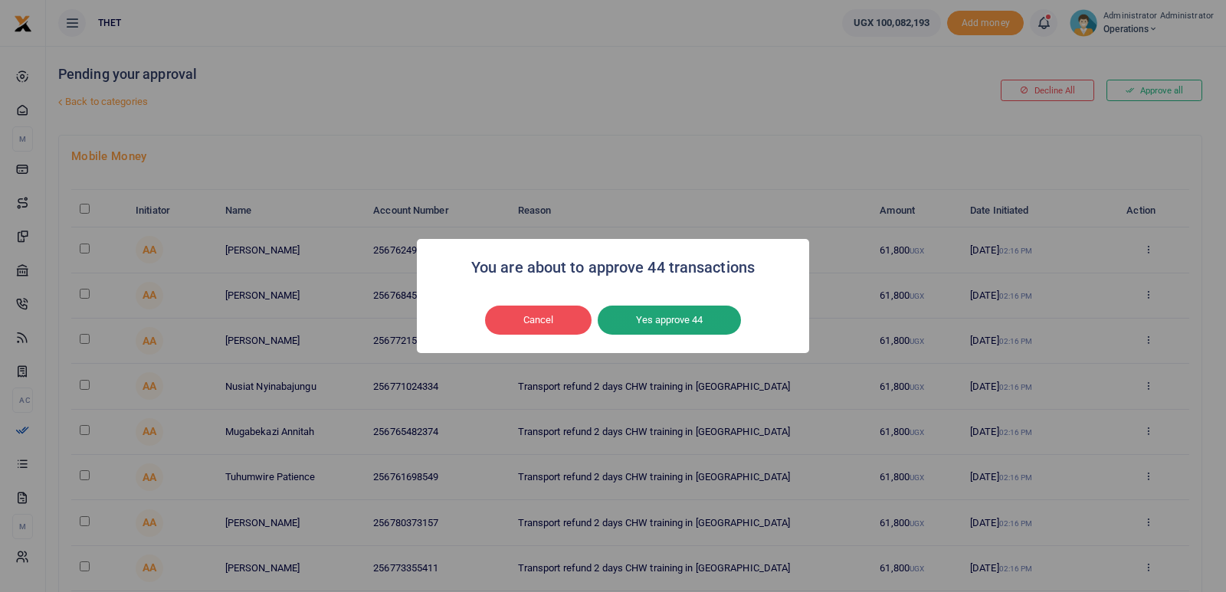
click at [667, 317] on button "Yes approve 44" at bounding box center [669, 320] width 143 height 29
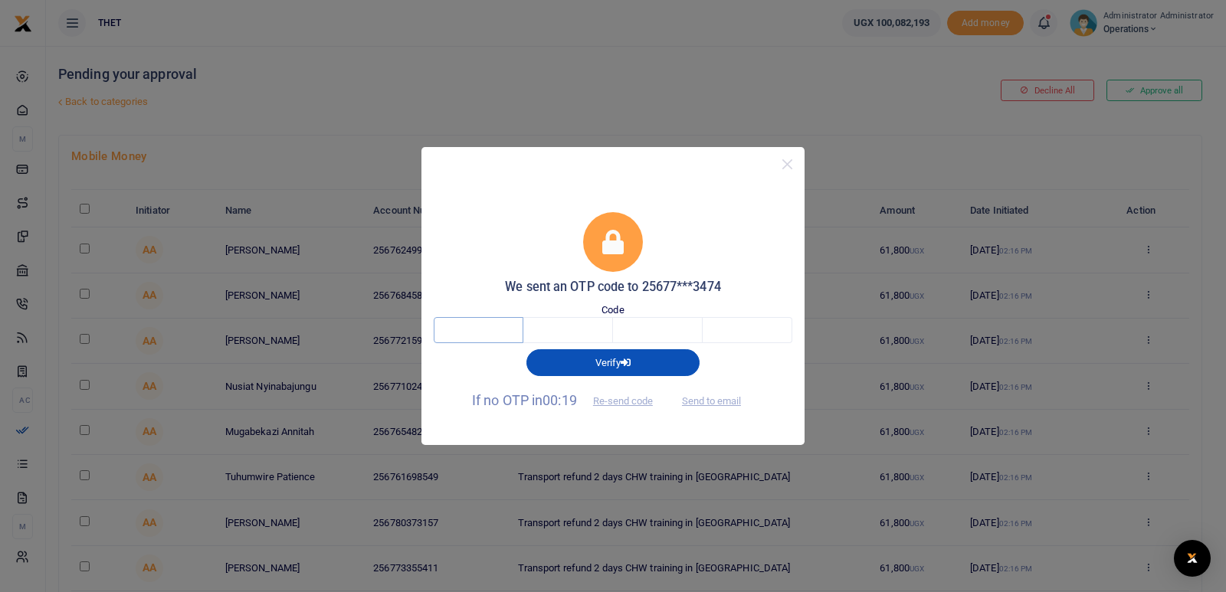
click at [477, 319] on input "text" at bounding box center [479, 330] width 90 height 26
type input "3"
type input "9"
type input "8"
type input "2"
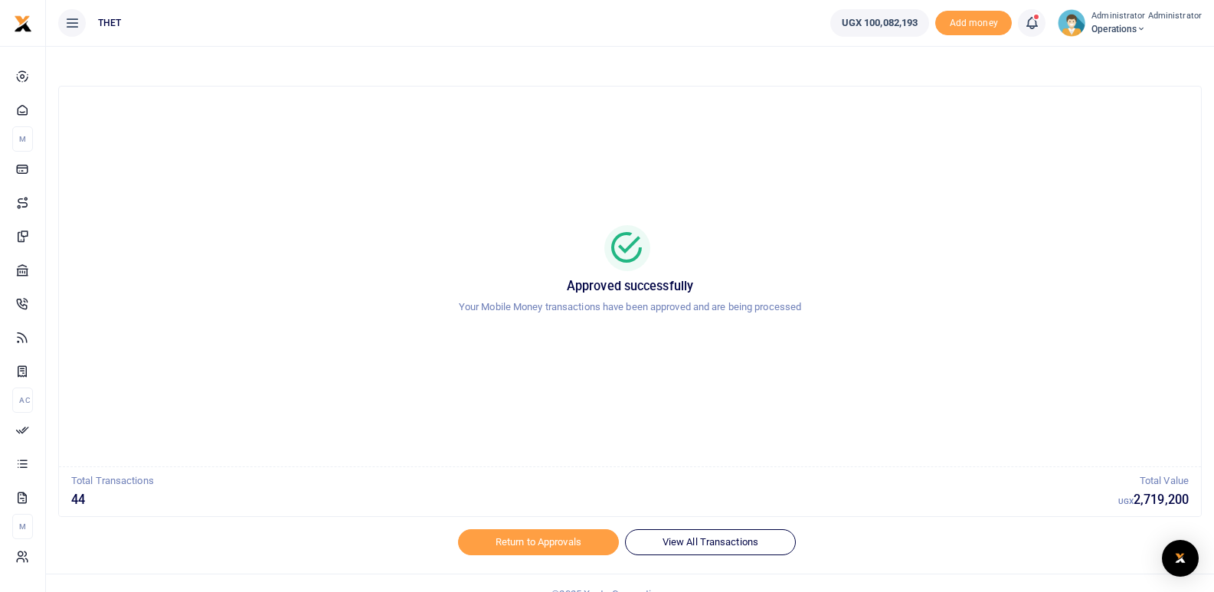
click at [867, 221] on div "Approved successfully Your Mobile Money transactions have been approved and are…" at bounding box center [630, 277] width 1106 height 356
click at [313, 384] on div "Approved successfully Your Mobile Money transactions have been approved and are…" at bounding box center [630, 277] width 1106 height 356
click at [359, 401] on div "Approved successfully Your Mobile Money transactions have been approved and are…" at bounding box center [630, 277] width 1106 height 356
click at [693, 424] on div "Approved successfully Your Mobile Money transactions have been approved and are…" at bounding box center [630, 277] width 1106 height 356
click at [278, 214] on div "Approved successfully Your Mobile Money transactions have been approved and are…" at bounding box center [630, 277] width 1106 height 356
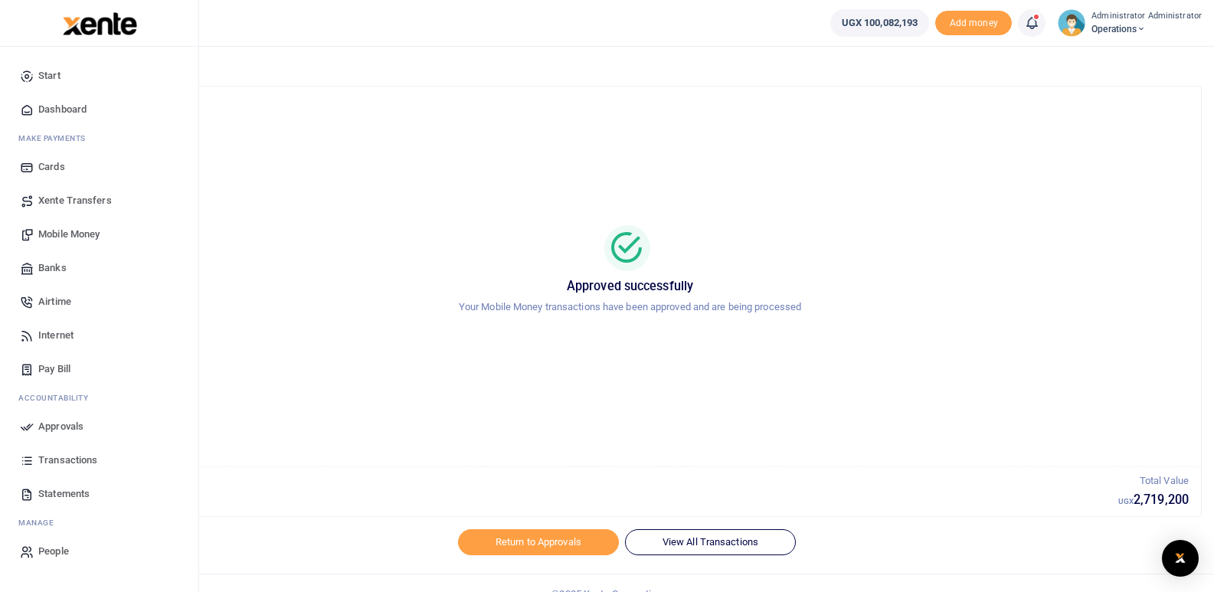
click at [57, 234] on span "Mobile Money" at bounding box center [68, 234] width 61 height 15
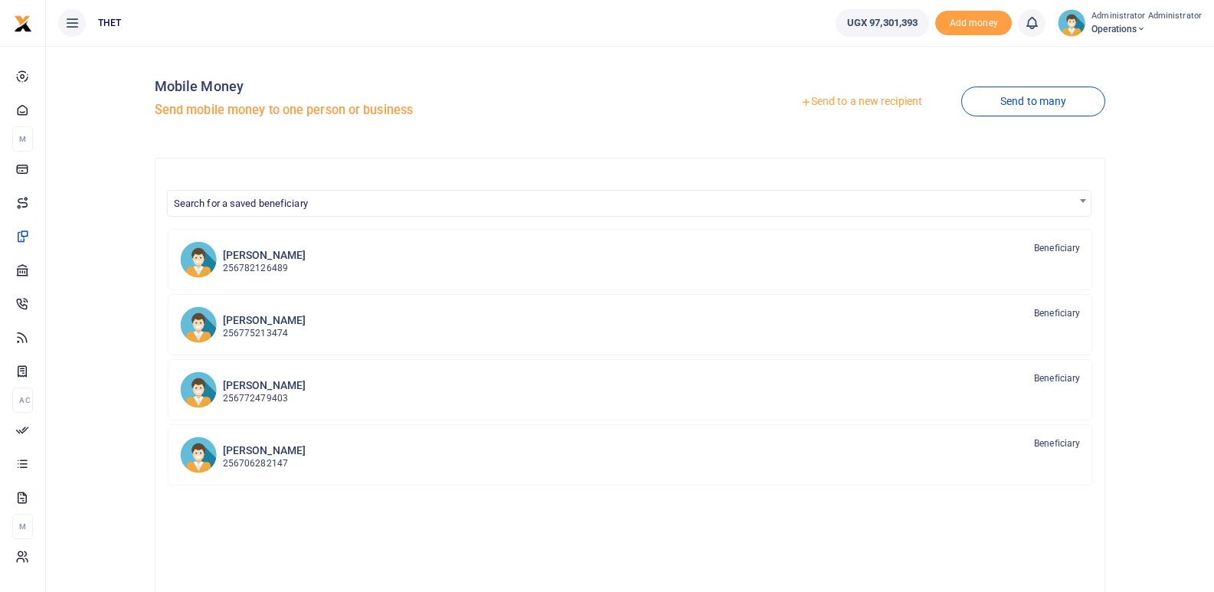
click at [846, 101] on link "Send to a new recipient" at bounding box center [862, 102] width 200 height 28
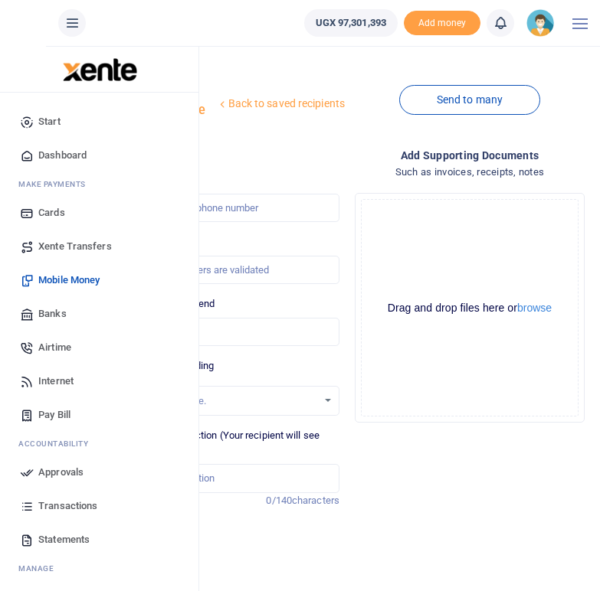
click at [77, 279] on span "Mobile Money" at bounding box center [68, 280] width 61 height 15
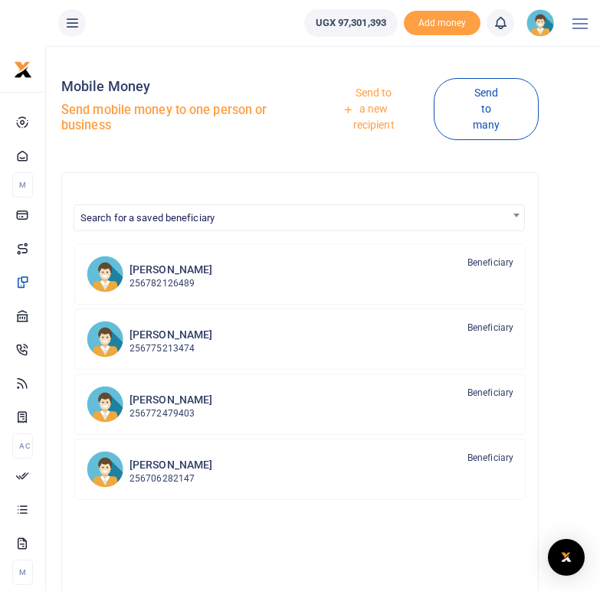
click at [374, 110] on link "Send to a new recipient" at bounding box center [368, 110] width 130 height 60
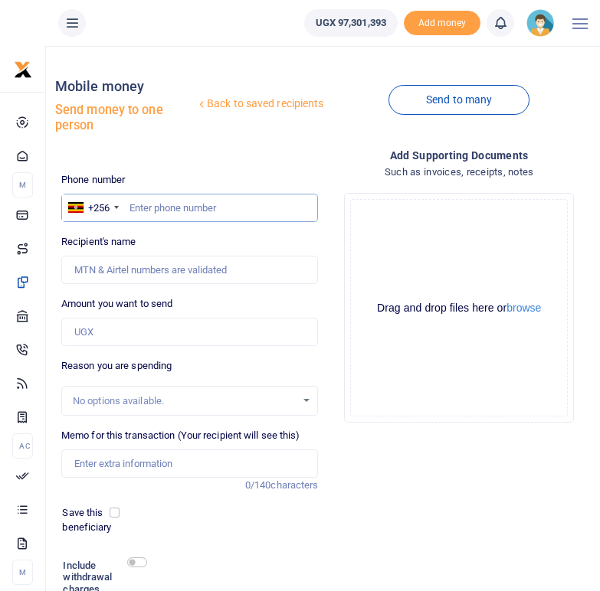
click at [157, 206] on input "text" at bounding box center [189, 208] width 257 height 29
type input "0772546730"
type input "[PERSON_NAME]"
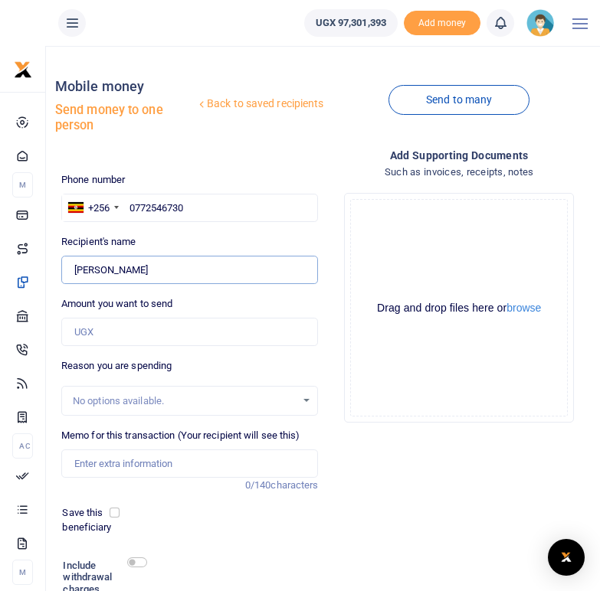
click at [172, 273] on input "Found" at bounding box center [189, 270] width 257 height 29
drag, startPoint x: 172, startPoint y: 273, endPoint x: 67, endPoint y: 275, distance: 104.2
click at [67, 275] on input "Found" at bounding box center [189, 270] width 257 height 29
click at [199, 211] on input "0772546730" at bounding box center [189, 208] width 257 height 29
drag, startPoint x: 195, startPoint y: 208, endPoint x: 131, endPoint y: 208, distance: 64.4
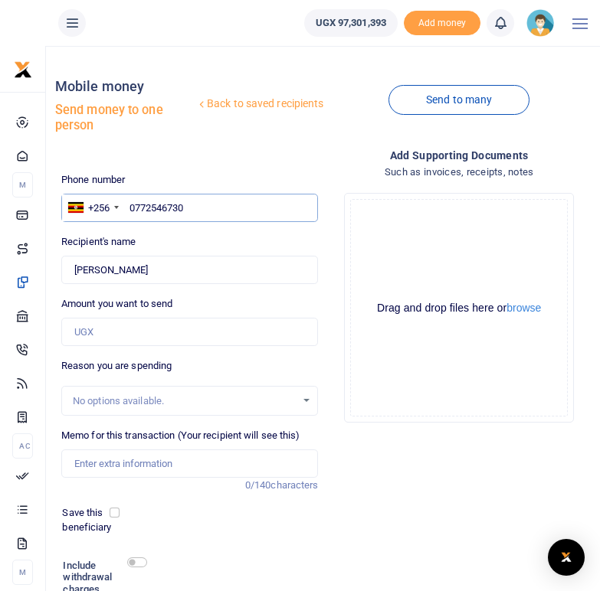
click at [131, 208] on input "0772546730" at bounding box center [189, 208] width 257 height 29
paste input "782500543"
click at [130, 207] on input "782500543" at bounding box center [189, 208] width 257 height 29
type input "0782500543"
type input "Bellar Amaria Bako"
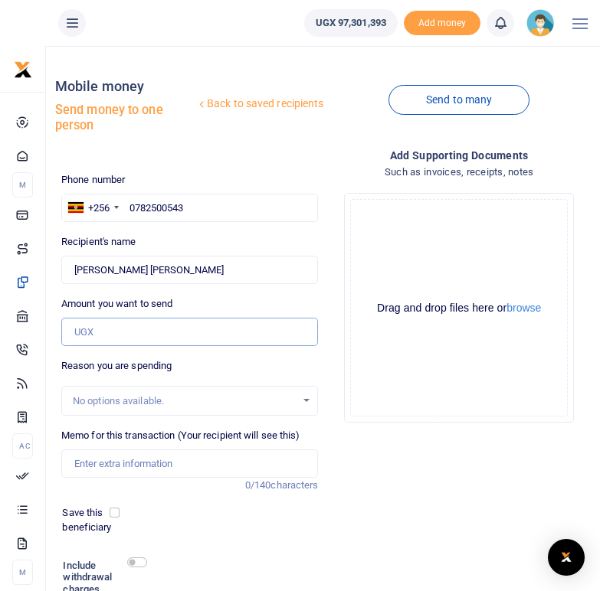
click at [95, 326] on input "Amount you want to send" at bounding box center [189, 332] width 257 height 29
click at [387, 470] on div "Add supporting Documents Such as invoices, receipts, notes Drop your files here…" at bounding box center [459, 406] width 270 height 518
drag, startPoint x: 165, startPoint y: 272, endPoint x: 77, endPoint y: 268, distance: 88.2
click at [77, 268] on input "Found" at bounding box center [189, 270] width 257 height 29
click at [185, 215] on input "0782500543" at bounding box center [189, 208] width 257 height 29
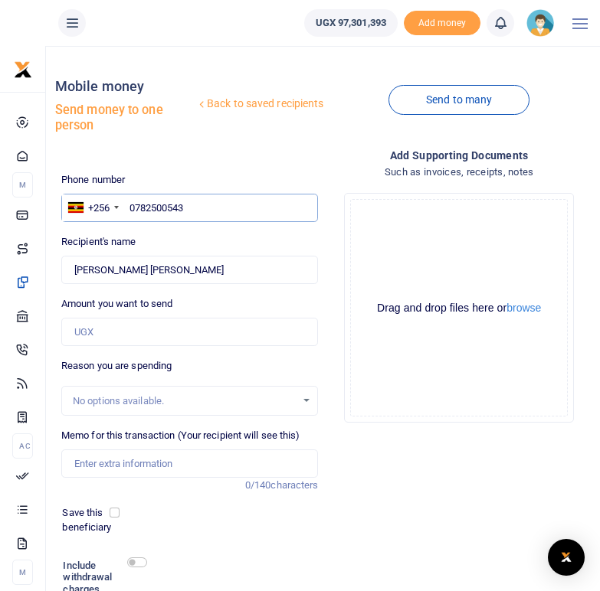
drag, startPoint x: 185, startPoint y: 208, endPoint x: 131, endPoint y: 203, distance: 54.6
click at [131, 203] on input "0782500543" at bounding box center [189, 208] width 257 height 29
paste input "782596055"
click at [129, 208] on input "782596055" at bounding box center [189, 208] width 257 height 29
type input "0782596055"
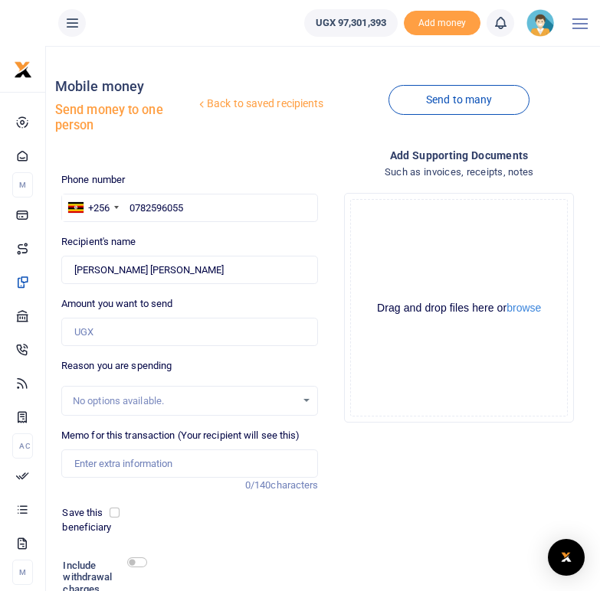
click at [360, 461] on div "Add supporting Documents Such as invoices, receipts, notes Drop your files here…" at bounding box center [459, 406] width 270 height 518
type input "Ogenitho Yemima"
drag, startPoint x: 156, startPoint y: 267, endPoint x: 70, endPoint y: 267, distance: 85.0
click at [70, 267] on input "Found" at bounding box center [189, 270] width 257 height 29
drag, startPoint x: 189, startPoint y: 209, endPoint x: 129, endPoint y: 206, distance: 60.6
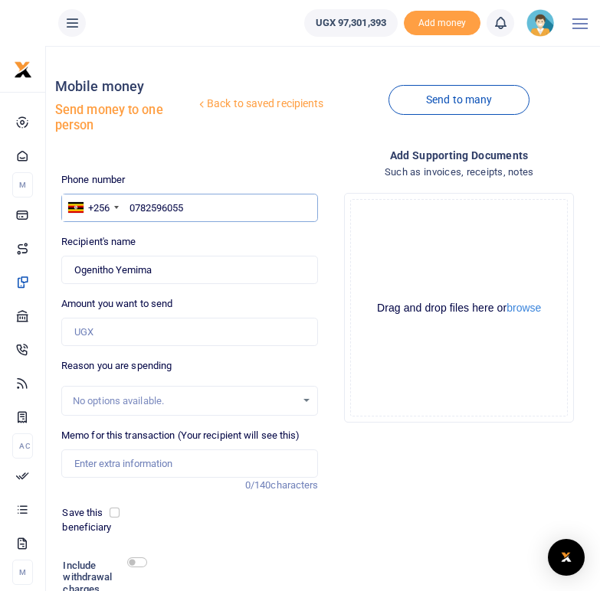
click at [129, 206] on input "0782596055" at bounding box center [189, 208] width 257 height 29
click at [143, 206] on input "0782596055" at bounding box center [189, 208] width 257 height 29
drag, startPoint x: 185, startPoint y: 207, endPoint x: 125, endPoint y: 207, distance: 60.5
click at [125, 207] on input "0782596055" at bounding box center [189, 208] width 257 height 29
paste input "773368483"
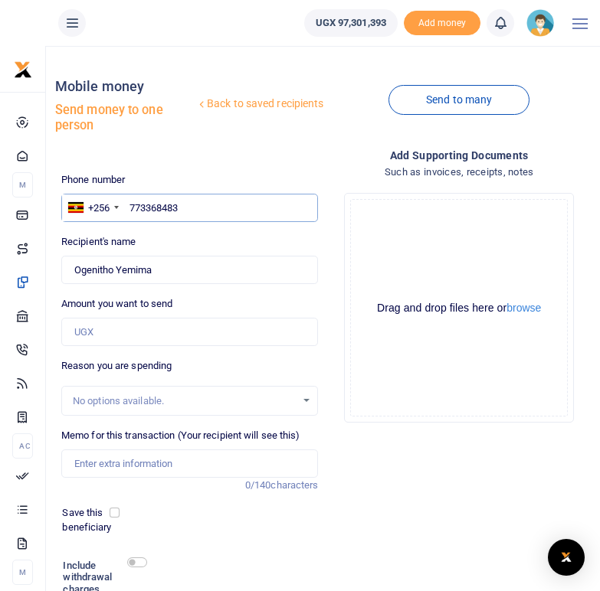
click at [129, 208] on input "773368483" at bounding box center [189, 208] width 257 height 29
type input "0773368483"
type input "Jimmy Etedra"
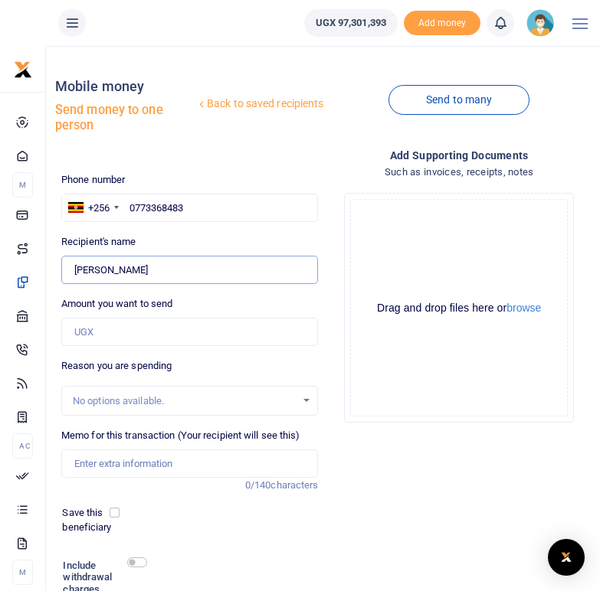
drag, startPoint x: 146, startPoint y: 274, endPoint x: 75, endPoint y: 270, distance: 71.3
click at [75, 270] on input "Found" at bounding box center [189, 270] width 257 height 29
drag, startPoint x: 193, startPoint y: 204, endPoint x: 130, endPoint y: 208, distance: 62.9
click at [130, 208] on input "0773368483" at bounding box center [189, 208] width 257 height 29
paste input "774406161"
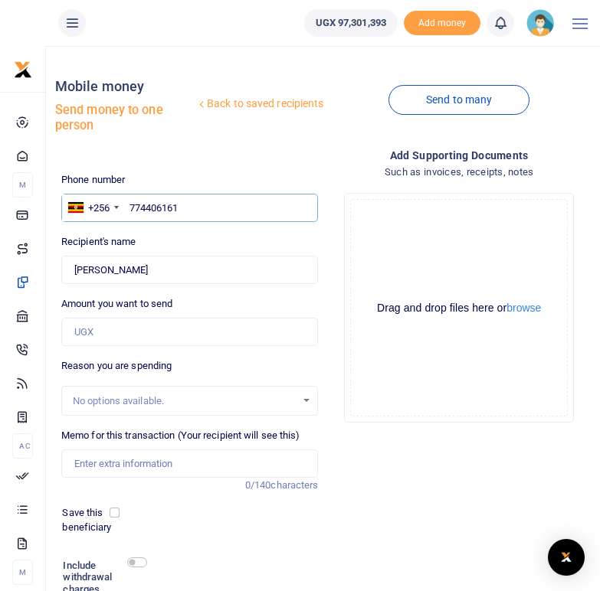
click at [129, 205] on input "774406161" at bounding box center [189, 208] width 257 height 29
type input "0774406161"
click at [156, 239] on div "Recipient's name Found Name is required." at bounding box center [189, 259] width 257 height 50
type input "Carolyn Paparu"
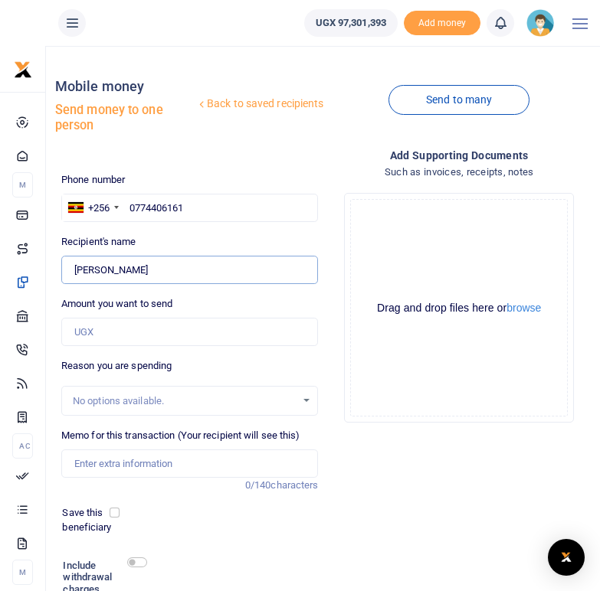
drag, startPoint x: 143, startPoint y: 267, endPoint x: 71, endPoint y: 266, distance: 71.3
click at [71, 266] on input "Found" at bounding box center [189, 270] width 257 height 29
drag, startPoint x: 196, startPoint y: 211, endPoint x: 127, endPoint y: 201, distance: 69.8
click at [127, 201] on input "0774406161" at bounding box center [189, 208] width 257 height 29
paste input "787626828"
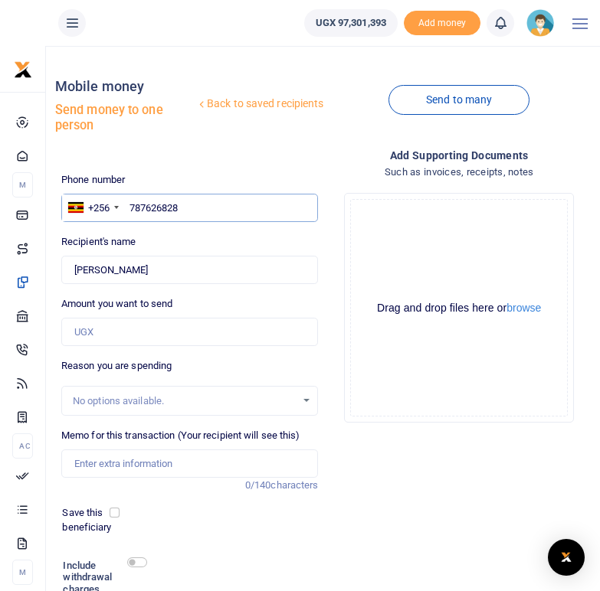
click at [130, 208] on input "787626828" at bounding box center [189, 208] width 257 height 29
type input "0787626828"
type input "Dorcus Twinabaitu"
click at [182, 231] on div "Phone number +256 Uganda +256 0787626828 Phone is required. Recipient's name Fo…" at bounding box center [190, 418] width 270 height 493
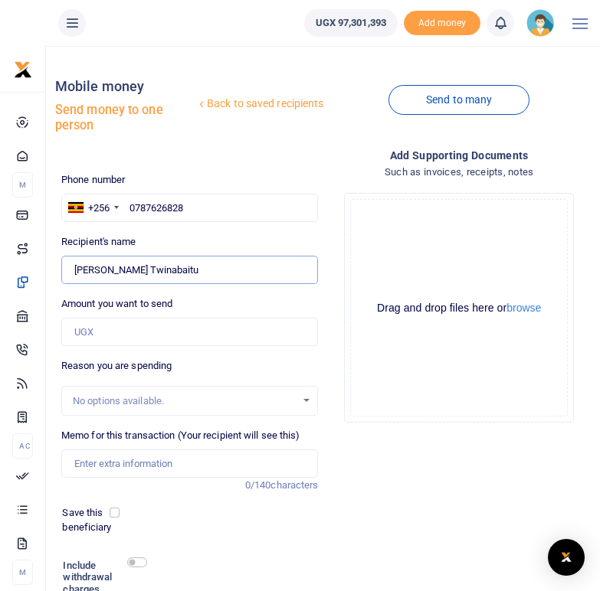
drag, startPoint x: 160, startPoint y: 267, endPoint x: 74, endPoint y: 267, distance: 86.6
click at [74, 267] on input "Found" at bounding box center [189, 270] width 257 height 29
drag, startPoint x: 187, startPoint y: 205, endPoint x: 127, endPoint y: 203, distance: 59.8
click at [127, 203] on input "0787626828" at bounding box center [189, 208] width 257 height 29
paste input "77257815"
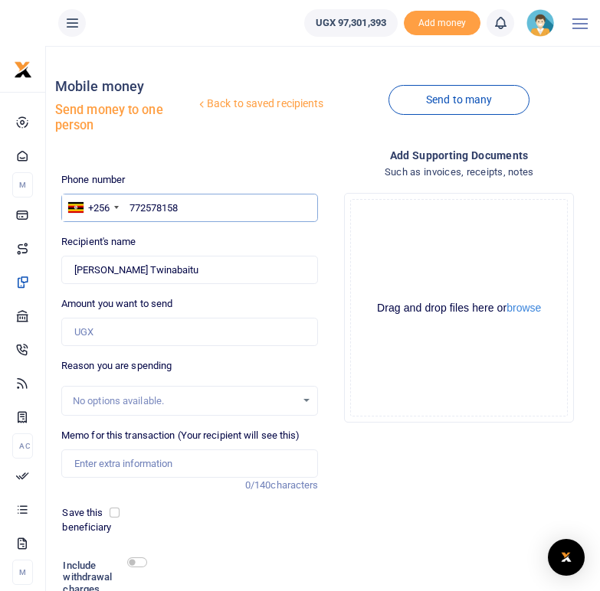
click at [131, 205] on input "772578158" at bounding box center [189, 208] width 257 height 29
type input "0772578158"
click at [201, 244] on div "Recipient's name Found Name is required." at bounding box center [189, 259] width 257 height 50
type input "Christine Akankwasa"
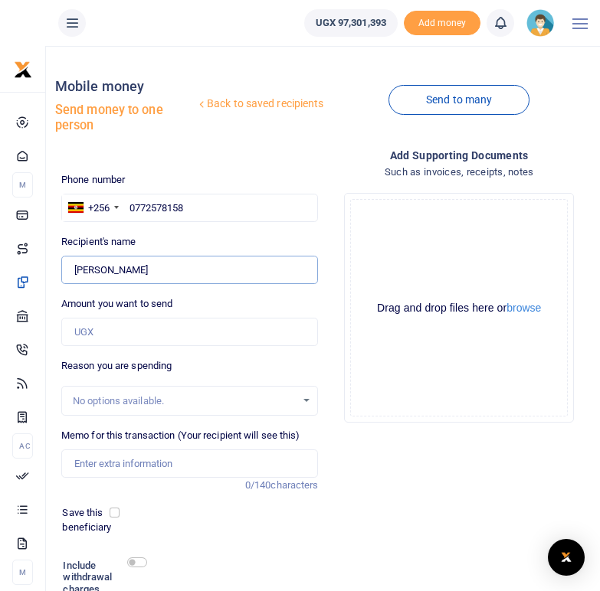
drag, startPoint x: 173, startPoint y: 273, endPoint x: 74, endPoint y: 271, distance: 99.6
click at [74, 271] on input "Found" at bounding box center [189, 270] width 257 height 29
click at [90, 267] on input "Found" at bounding box center [189, 270] width 257 height 29
drag, startPoint x: 172, startPoint y: 274, endPoint x: 75, endPoint y: 267, distance: 96.8
click at [75, 267] on input "Found" at bounding box center [189, 270] width 257 height 29
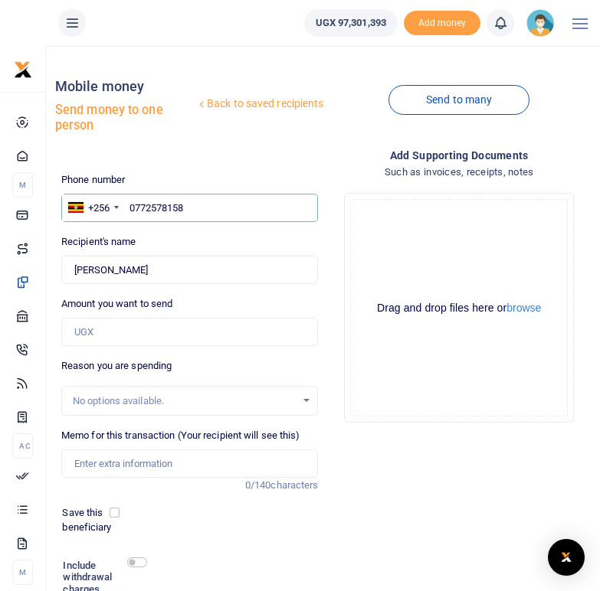
drag, startPoint x: 188, startPoint y: 208, endPoint x: 125, endPoint y: 202, distance: 63.2
click at [125, 202] on input "0772578158" at bounding box center [189, 208] width 257 height 29
paste input "778419720"
click at [132, 209] on input "778419720" at bounding box center [189, 208] width 257 height 29
type input "0778419720"
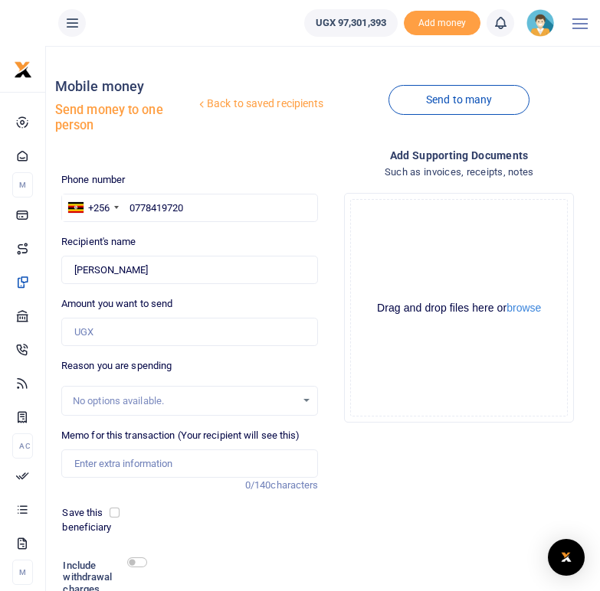
click at [156, 240] on div "Recipient's name Found Name is required." at bounding box center [189, 259] width 257 height 50
type input "Evalyn Atukwatse"
drag, startPoint x: 152, startPoint y: 272, endPoint x: 76, endPoint y: 265, distance: 76.9
click at [76, 265] on input "Found" at bounding box center [189, 270] width 257 height 29
click at [190, 206] on input "0778419720" at bounding box center [189, 208] width 257 height 29
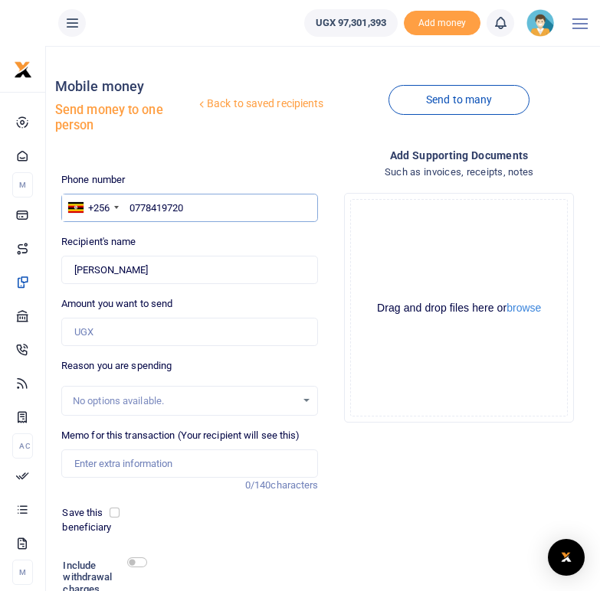
drag, startPoint x: 190, startPoint y: 206, endPoint x: 132, endPoint y: 204, distance: 58.3
click at [132, 204] on input "0778419720" at bounding box center [189, 208] width 257 height 29
paste input "776647424"
click at [131, 210] on input "776647424" at bounding box center [189, 208] width 257 height 29
type input "0776647424"
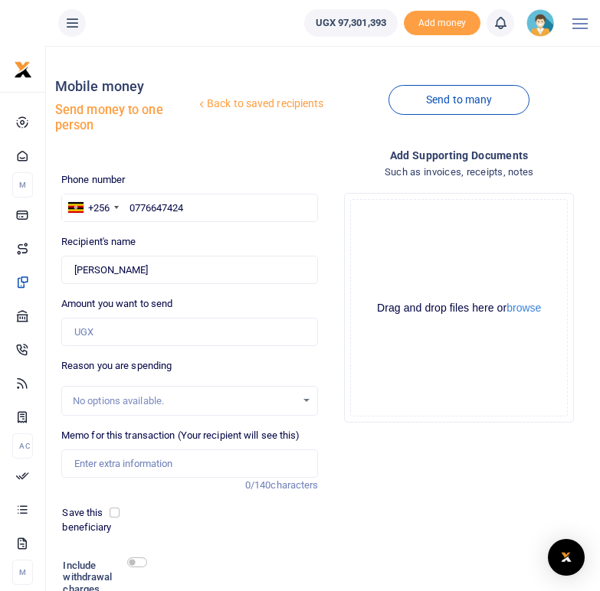
click at [169, 247] on div "Recipient's name Found Name is required." at bounding box center [189, 259] width 257 height 50
type input "Deborah Birungi"
drag, startPoint x: 154, startPoint y: 273, endPoint x: 68, endPoint y: 266, distance: 86.1
click at [68, 266] on input "Found" at bounding box center [189, 270] width 257 height 29
drag, startPoint x: 187, startPoint y: 211, endPoint x: 129, endPoint y: 208, distance: 57.5
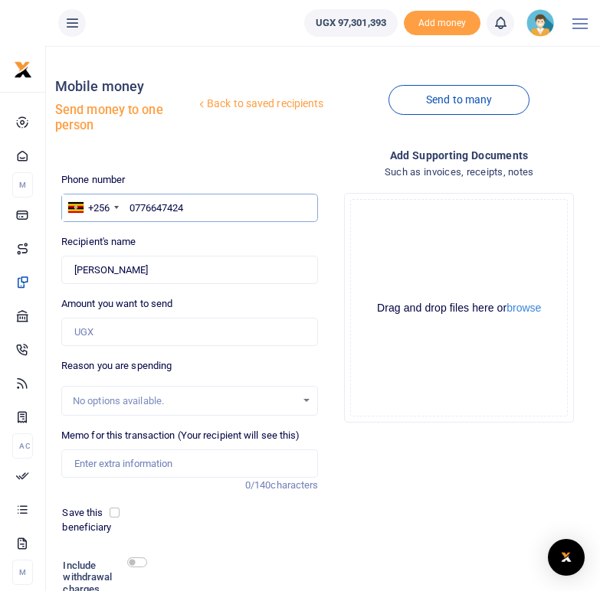
click at [129, 208] on input "0776647424" at bounding box center [189, 208] width 257 height 29
paste input "772316290"
click at [130, 208] on input "772316290" at bounding box center [189, 208] width 257 height 29
type input "0772316290"
click at [170, 230] on div "Phone number +256 Uganda +256 0772316290 Phone is required. Recipient's name Fo…" at bounding box center [190, 418] width 270 height 493
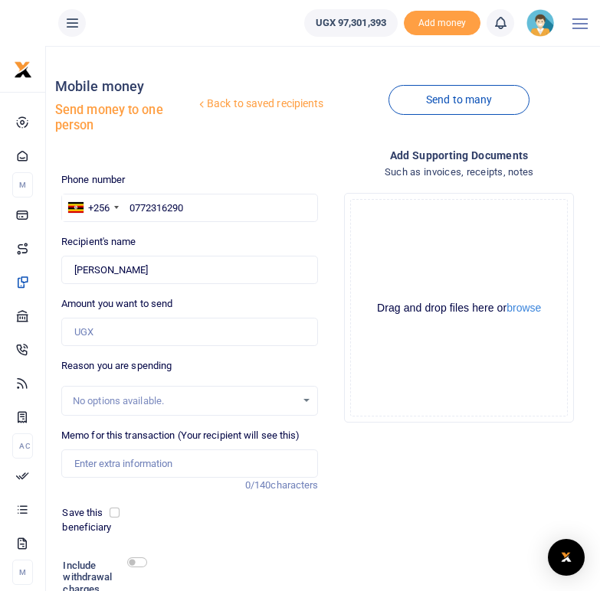
type input "[PERSON_NAME] [PERSON_NAME] Amwesiga"
drag, startPoint x: 216, startPoint y: 274, endPoint x: 76, endPoint y: 271, distance: 140.2
click at [76, 271] on input "Found" at bounding box center [189, 270] width 257 height 29
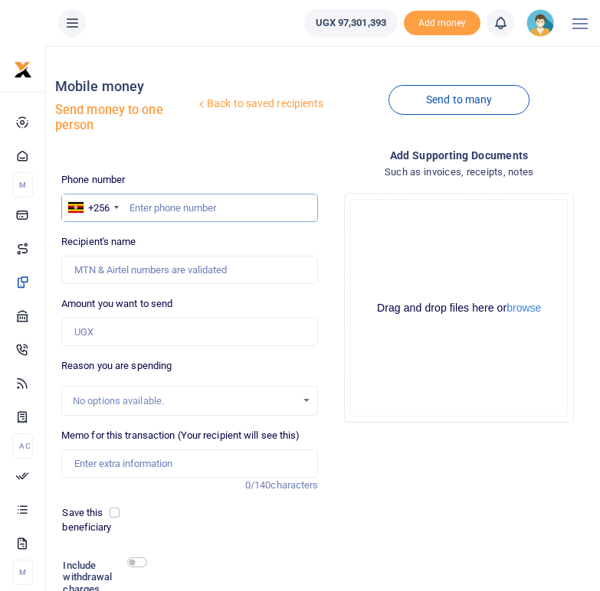
click at [148, 210] on input "text" at bounding box center [189, 208] width 257 height 29
click at [244, 102] on link "Back to saved recipients" at bounding box center [259, 104] width 129 height 28
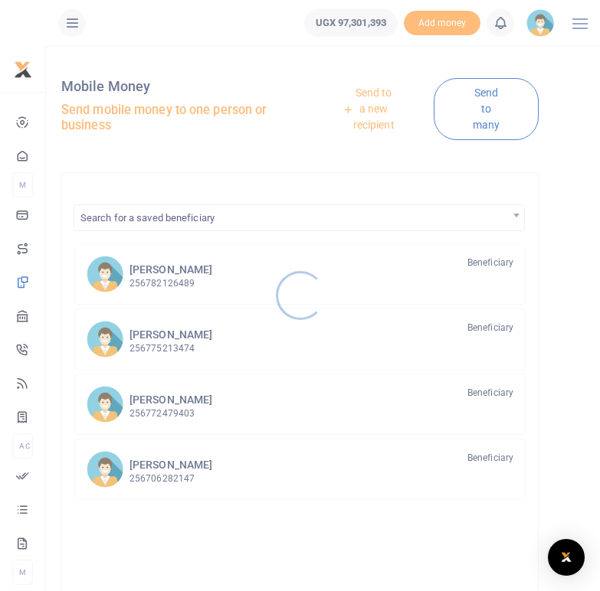
click at [172, 342] on div at bounding box center [300, 295] width 600 height 591
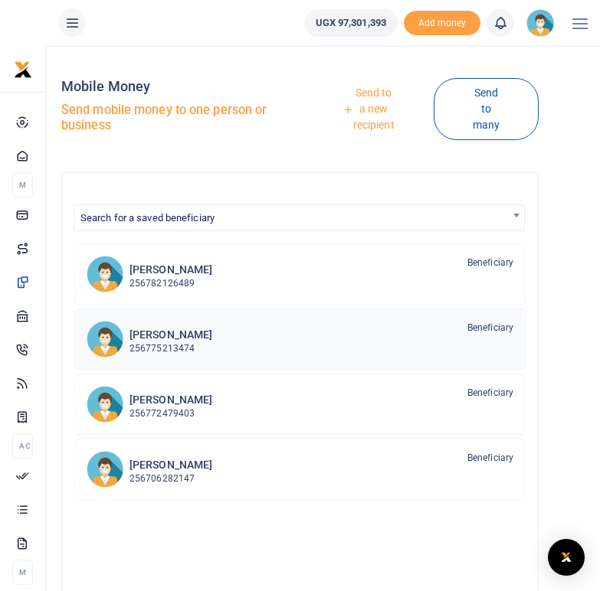
click at [172, 342] on p "256775213474" at bounding box center [170, 349] width 83 height 15
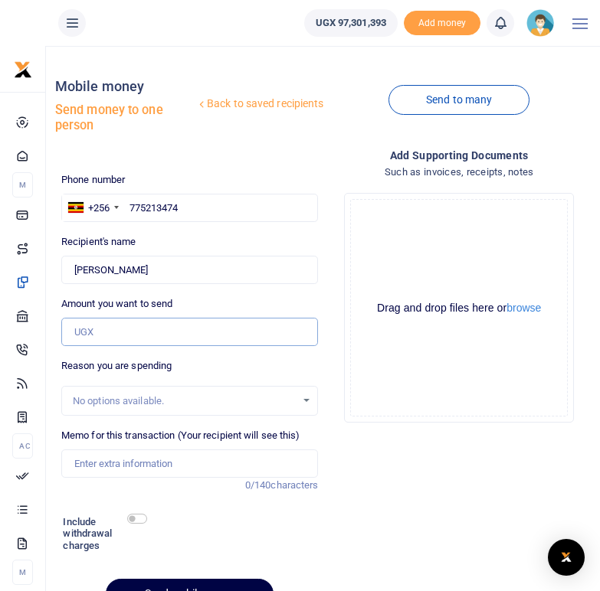
click at [100, 332] on input "Amount you want to send" at bounding box center [189, 332] width 257 height 29
type input "180,000"
click at [176, 519] on div at bounding box center [224, 536] width 156 height 48
click at [144, 519] on input "checkbox" at bounding box center [137, 519] width 20 height 10
checkbox input "true"
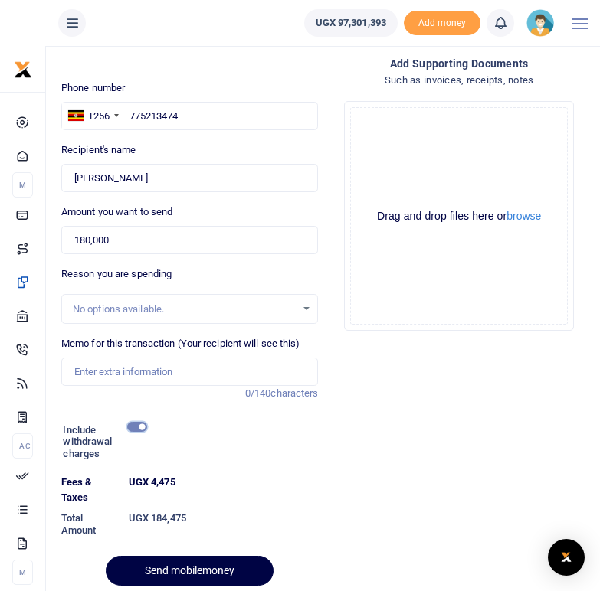
scroll to position [123, 0]
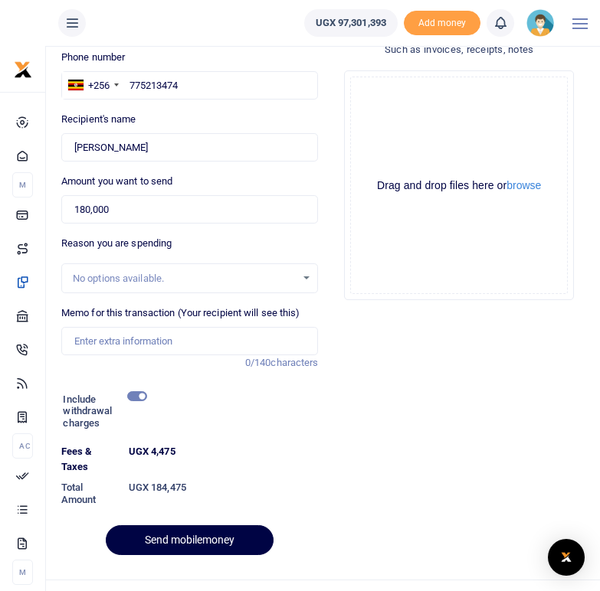
click at [292, 461] on dt "UGX 4,475" at bounding box center [224, 459] width 202 height 30
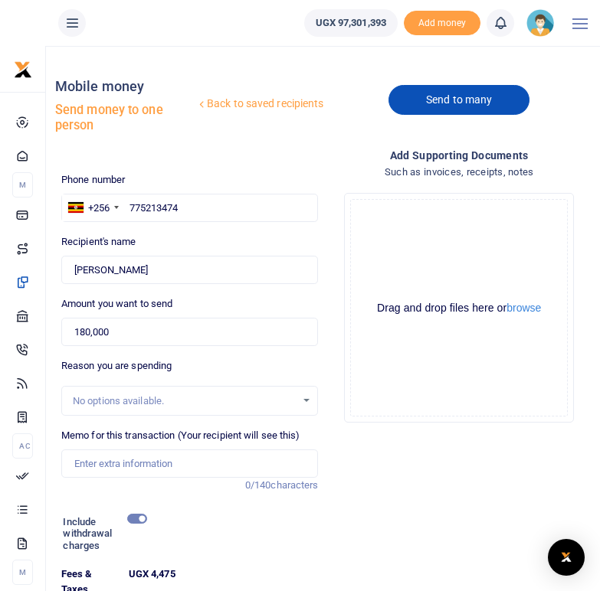
click at [441, 97] on link "Send to many" at bounding box center [458, 100] width 141 height 30
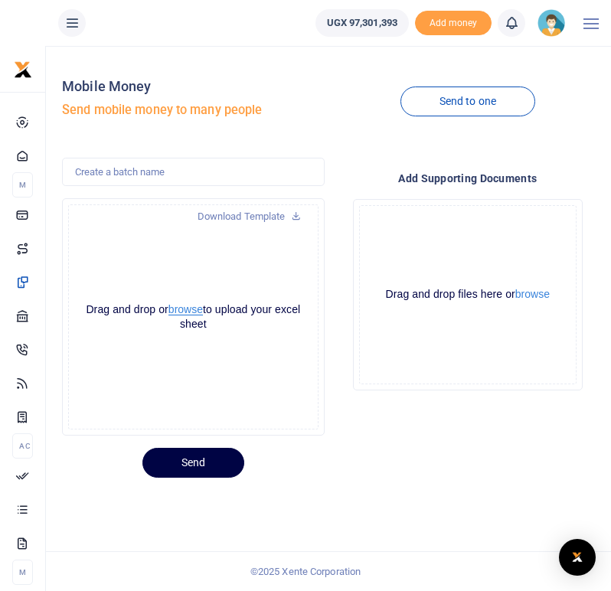
click at [192, 306] on button "browse" at bounding box center [186, 309] width 34 height 11
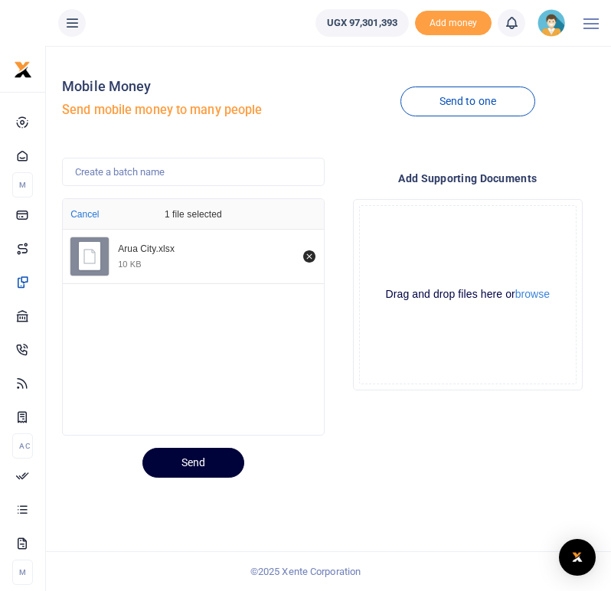
click at [196, 464] on button "Send" at bounding box center [194, 463] width 102 height 30
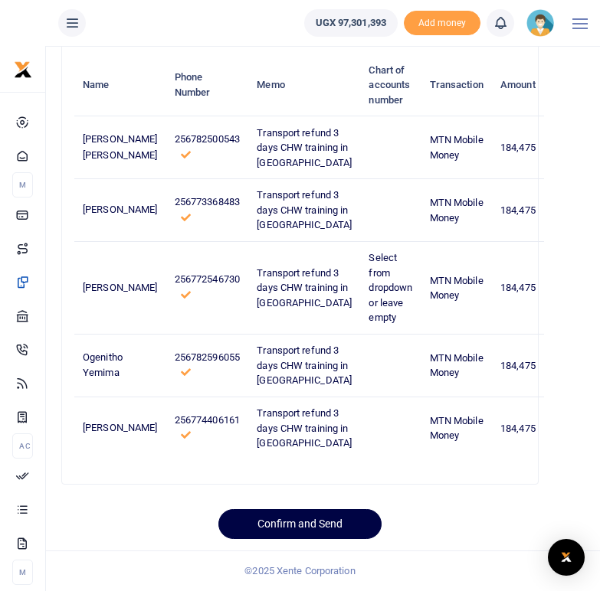
scroll to position [310, 0]
click at [315, 522] on button "Confirm and Send" at bounding box center [299, 525] width 163 height 30
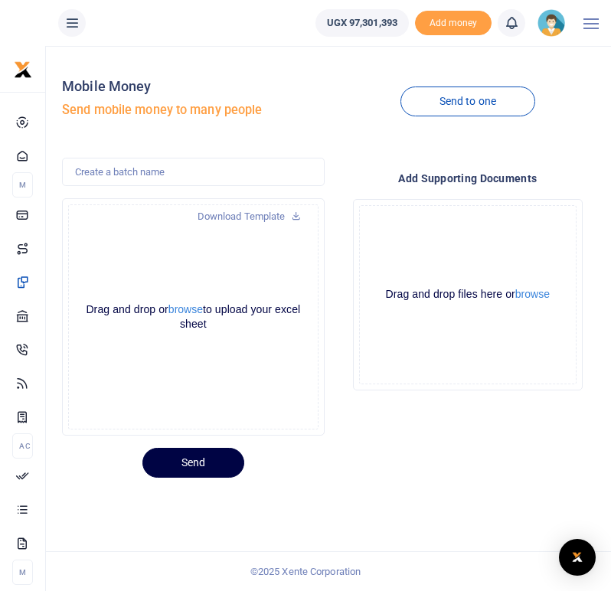
click at [513, 23] on icon at bounding box center [511, 23] width 15 height 17
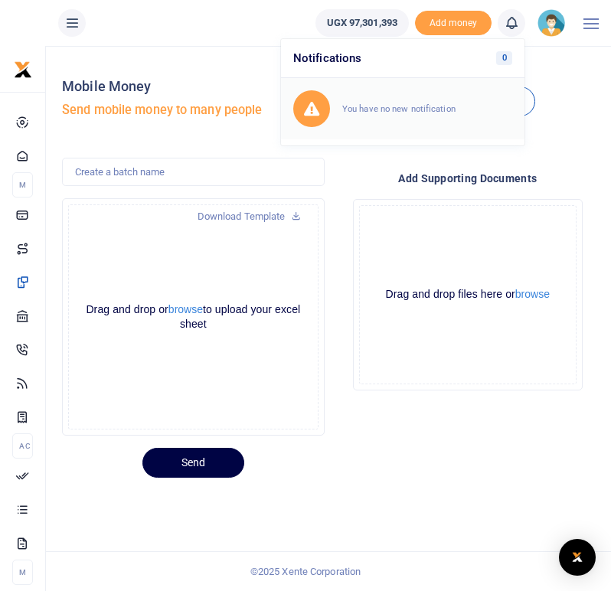
click at [406, 109] on small "You have no new notification" at bounding box center [398, 108] width 113 height 11
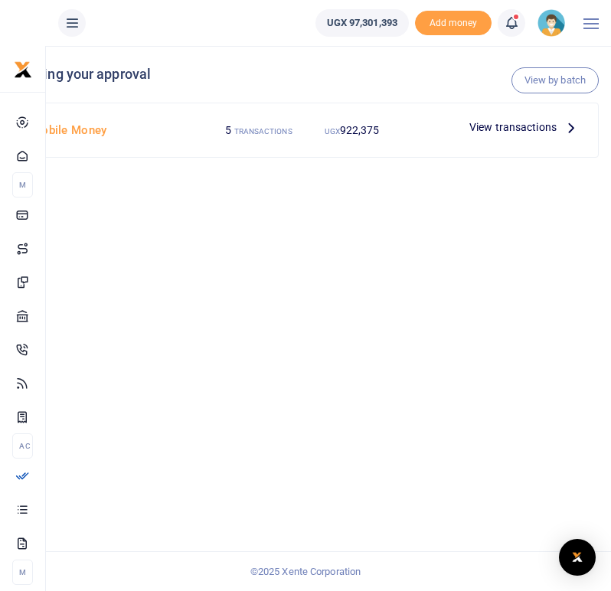
click at [572, 128] on icon at bounding box center [571, 127] width 17 height 17
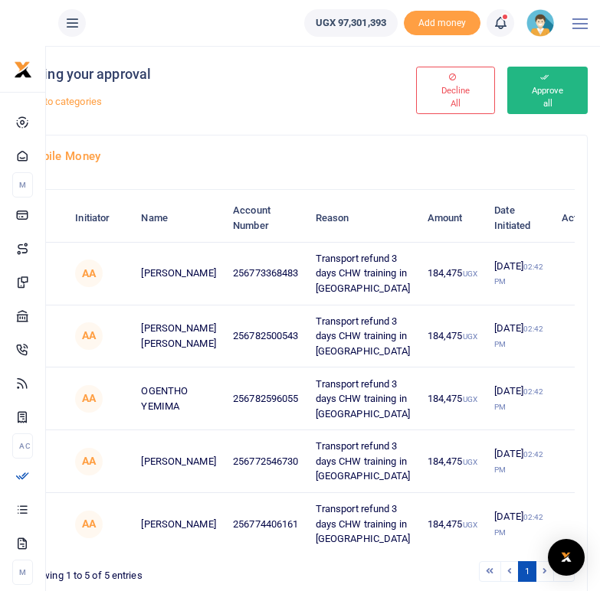
click at [560, 83] on button "Approve all" at bounding box center [547, 91] width 80 height 48
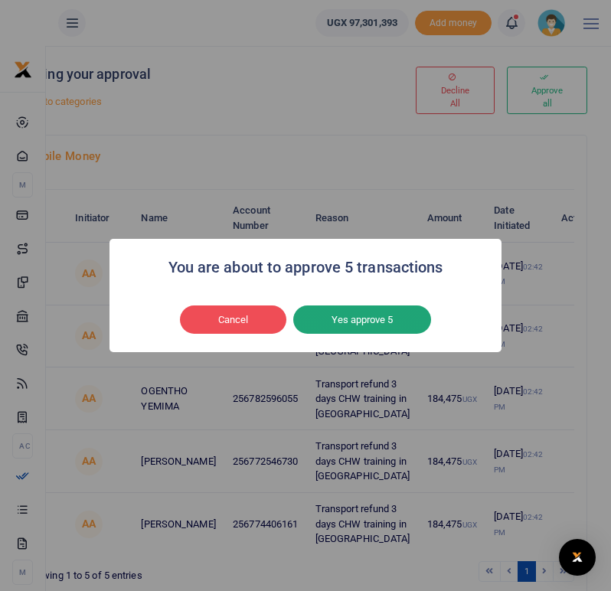
click at [369, 317] on button "Yes approve 5" at bounding box center [362, 320] width 138 height 29
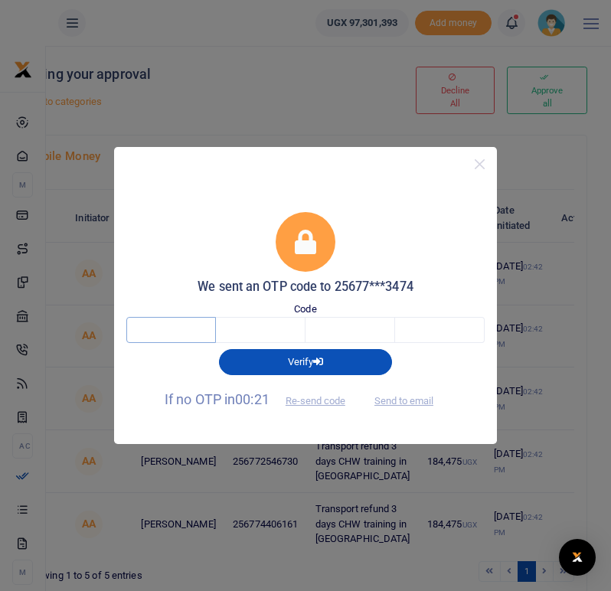
click at [158, 330] on input "text" at bounding box center [171, 330] width 90 height 26
type input "6"
type input "4"
type input "7"
type input "2"
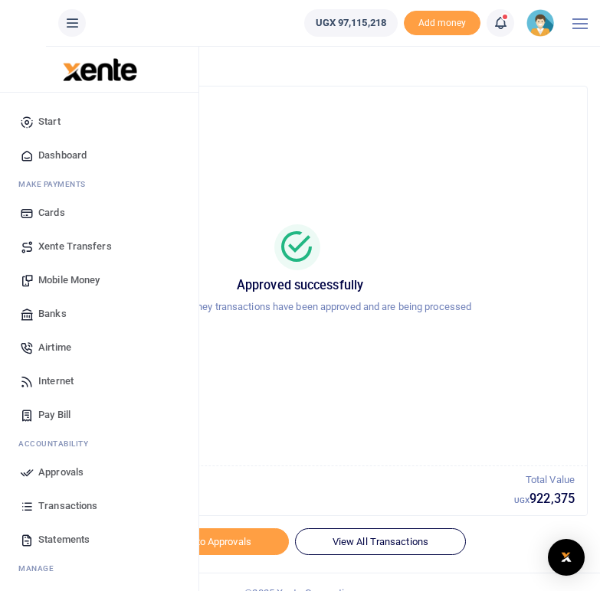
click at [77, 279] on span "Mobile Money" at bounding box center [68, 280] width 61 height 15
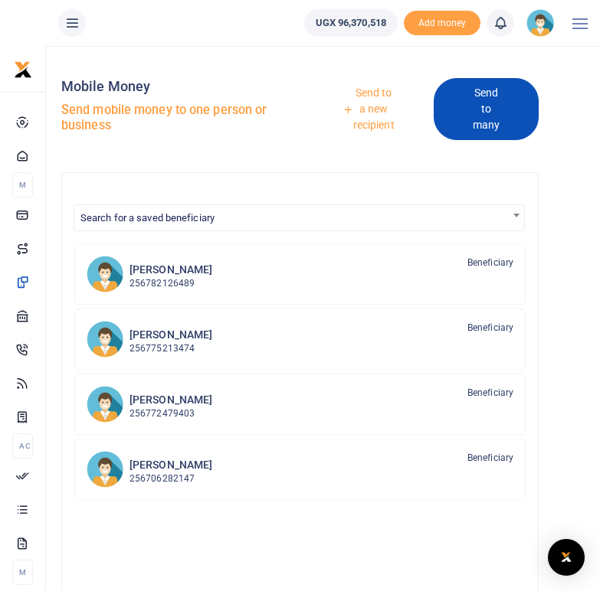
click at [483, 116] on link "Send to many" at bounding box center [486, 109] width 105 height 62
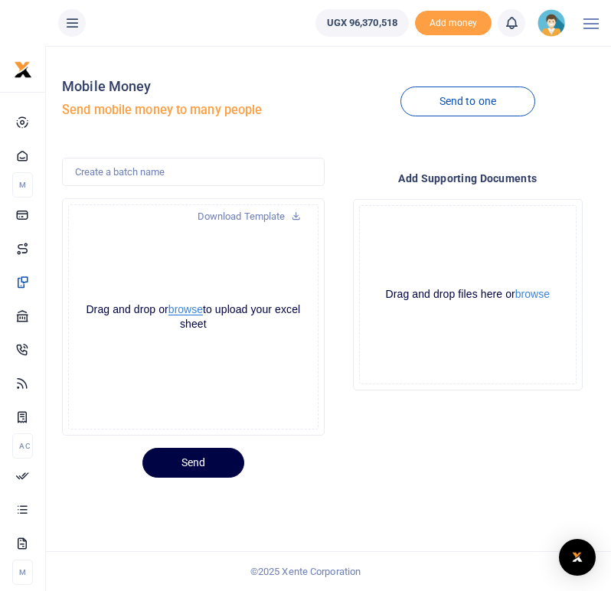
click at [195, 309] on button "browse" at bounding box center [186, 309] width 34 height 11
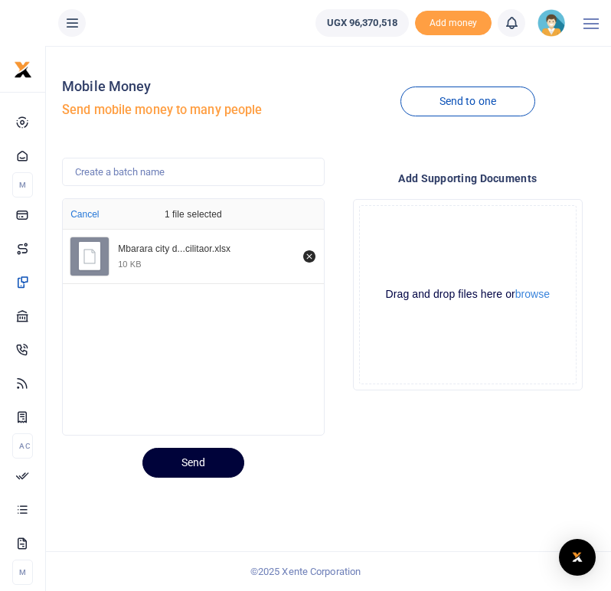
click at [189, 465] on button "Send" at bounding box center [194, 463] width 102 height 30
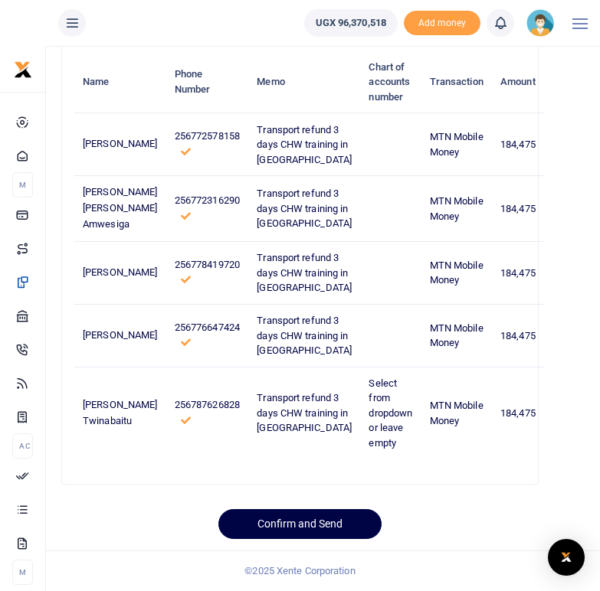
scroll to position [385, 0]
click at [278, 530] on button "Confirm and Send" at bounding box center [299, 525] width 163 height 30
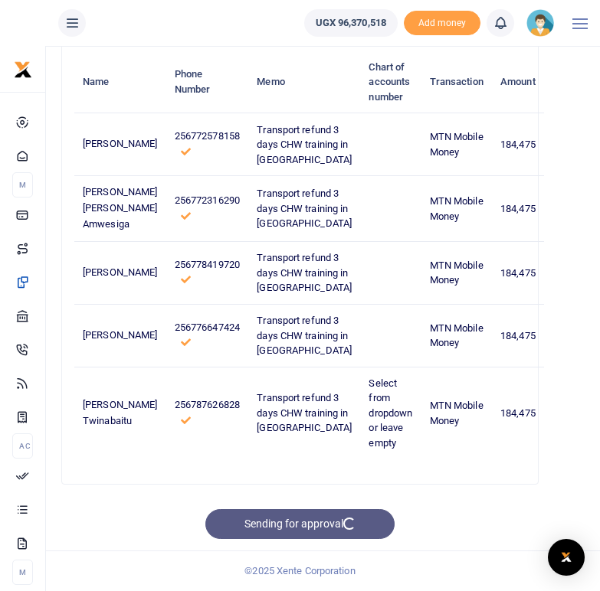
scroll to position [310, 0]
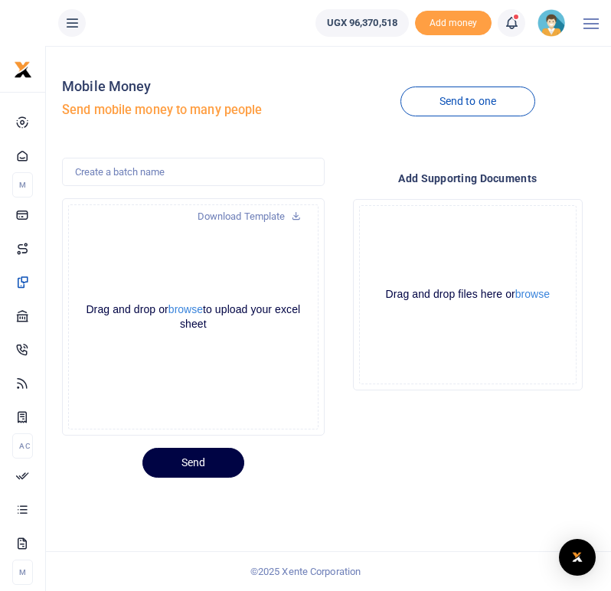
click at [513, 22] on icon at bounding box center [511, 23] width 15 height 17
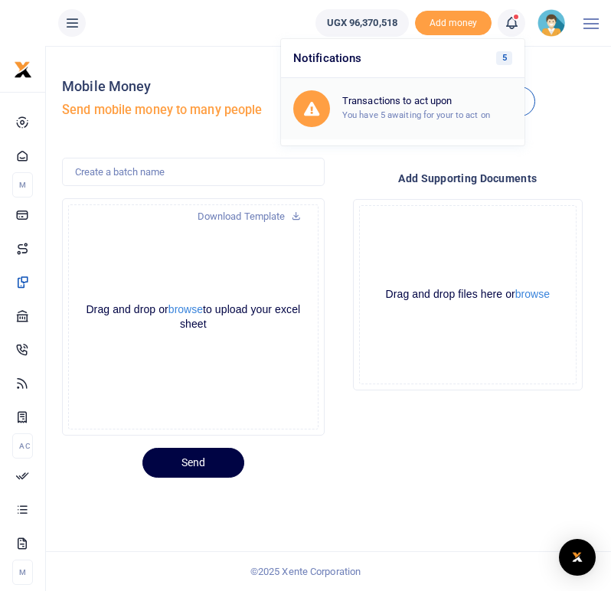
click at [396, 104] on h6 "Transactions to act upon" at bounding box center [427, 101] width 170 height 12
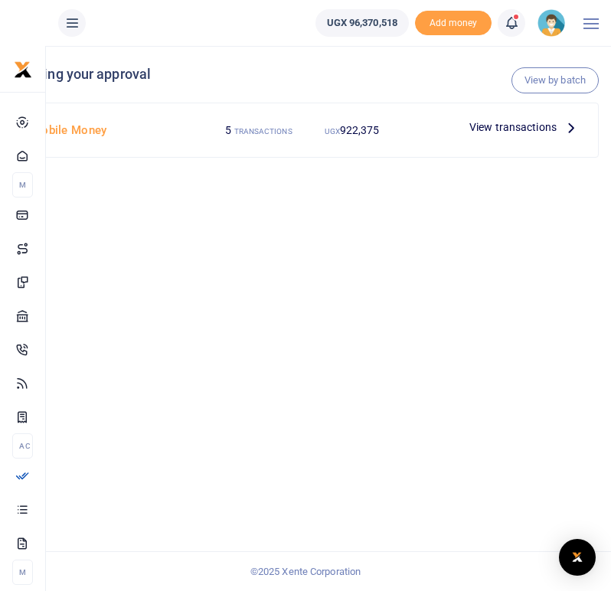
click at [538, 123] on span "View transactions" at bounding box center [513, 127] width 87 height 17
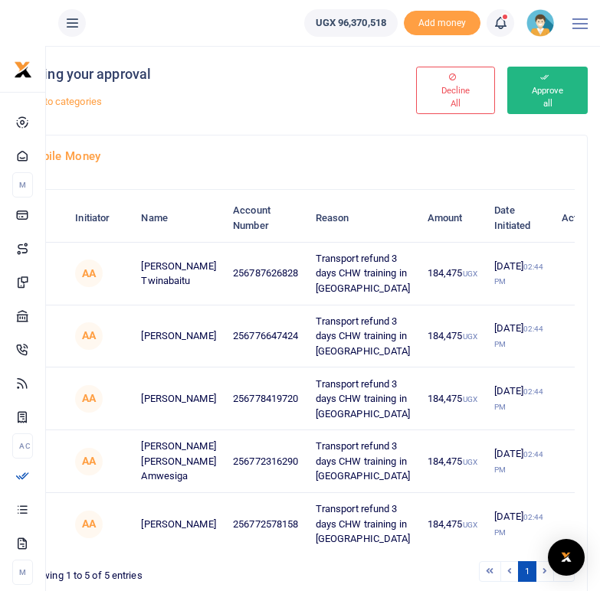
click at [549, 95] on button "Approve all" at bounding box center [547, 91] width 80 height 48
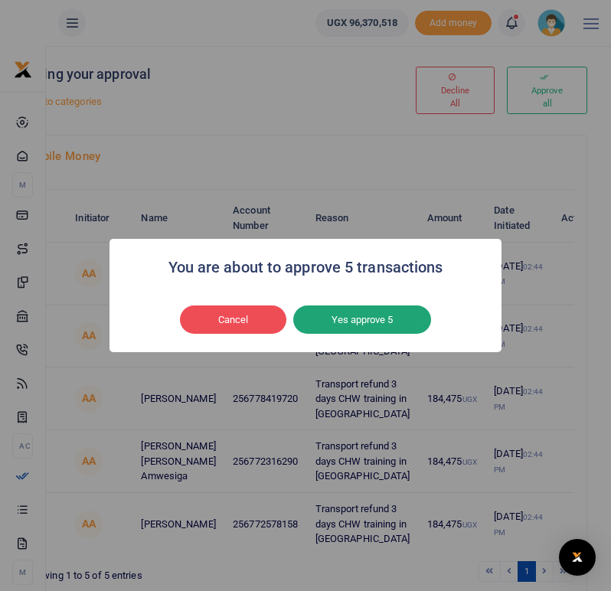
click at [356, 313] on button "Yes approve 5" at bounding box center [362, 320] width 138 height 29
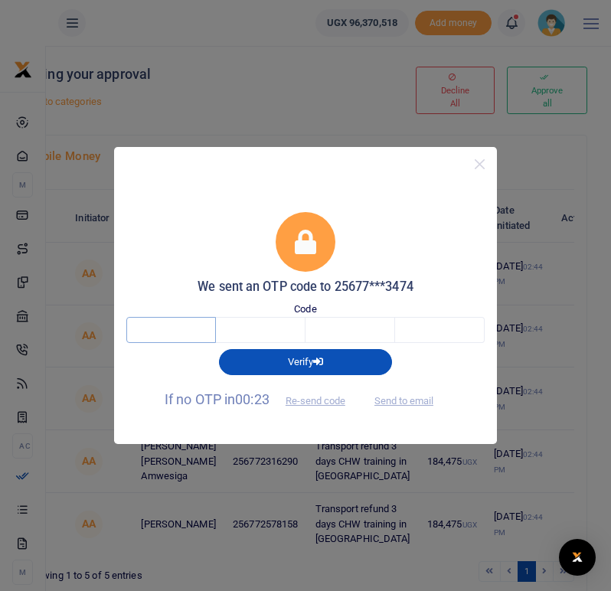
click at [172, 327] on input "text" at bounding box center [171, 330] width 90 height 26
type input "7"
type input "3"
type input "8"
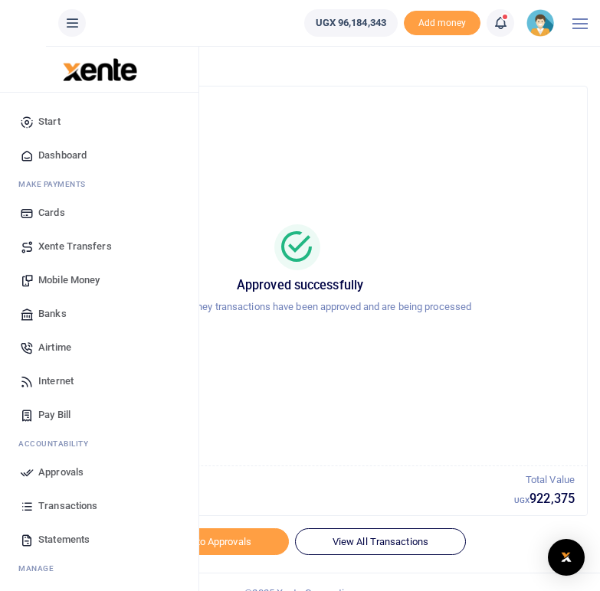
click at [61, 510] on span "Transactions" at bounding box center [67, 506] width 59 height 15
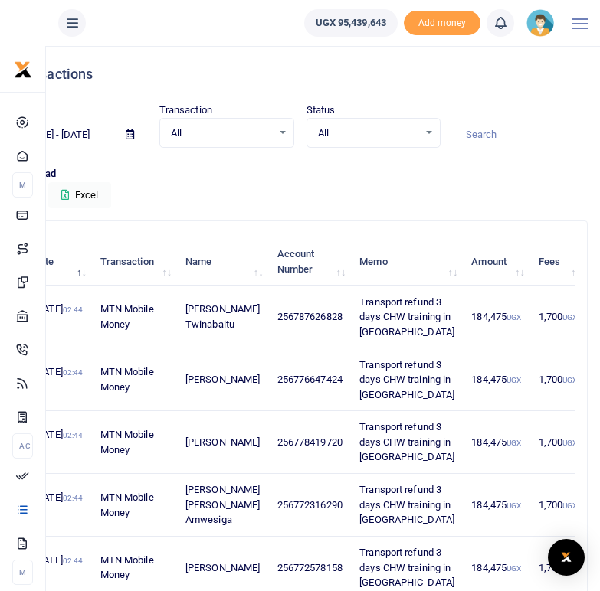
click at [536, 31] on img at bounding box center [540, 23] width 28 height 28
click at [486, 111] on link "Logout" at bounding box center [498, 111] width 121 height 21
